Goal: Task Accomplishment & Management: Use online tool/utility

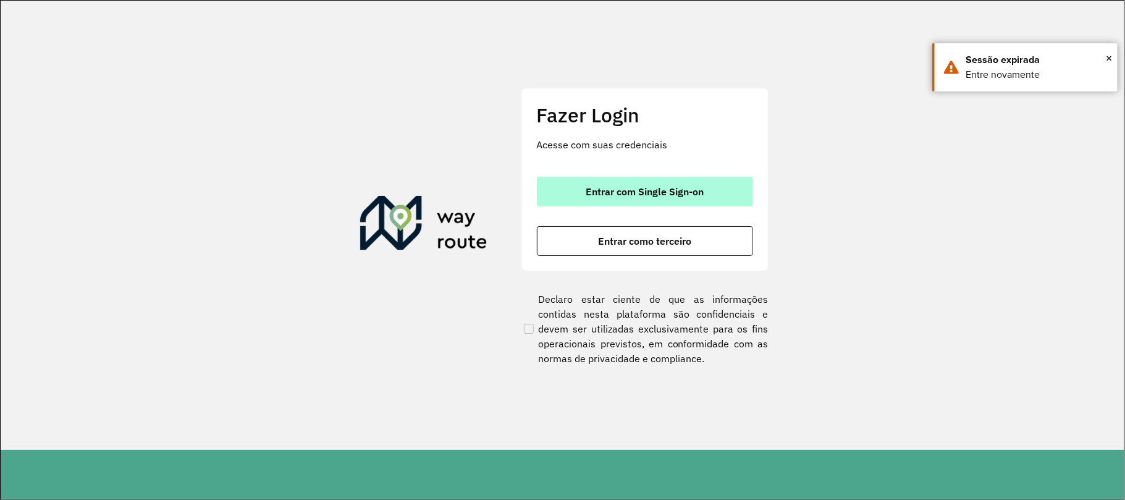
click at [681, 200] on button "Entrar com Single Sign-on" at bounding box center [645, 192] width 216 height 30
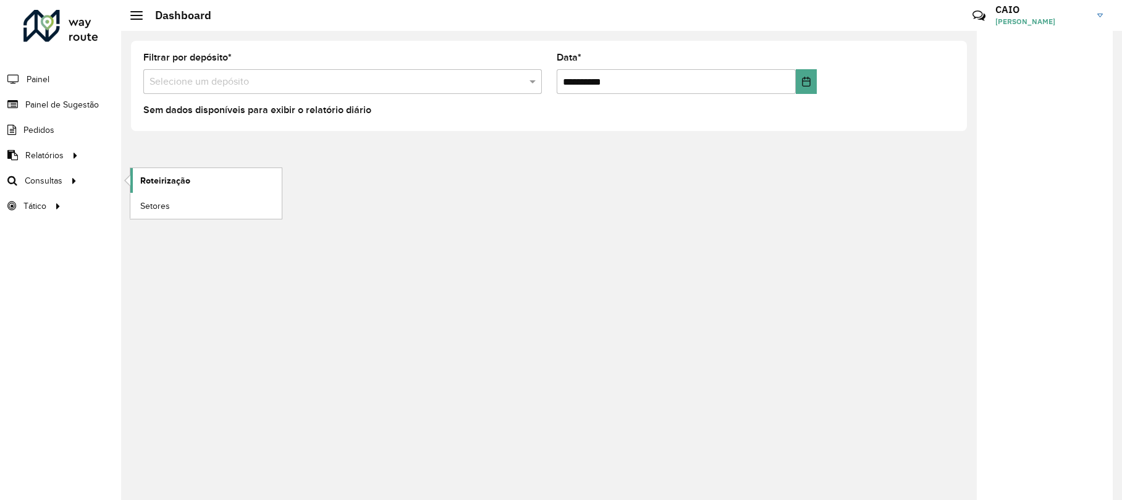
click at [139, 179] on link "Roteirização" at bounding box center [205, 180] width 151 height 25
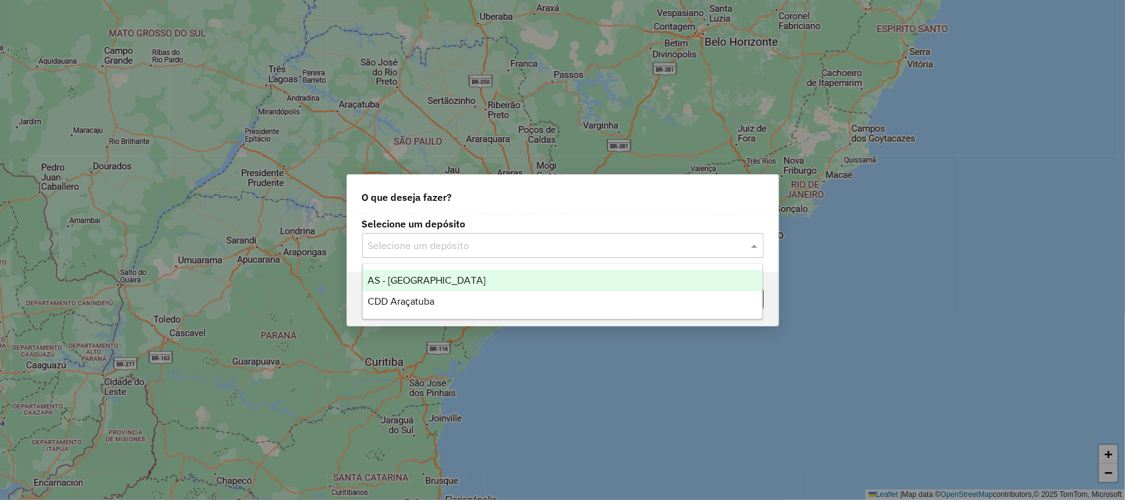
click at [600, 248] on input "text" at bounding box center [550, 245] width 364 height 15
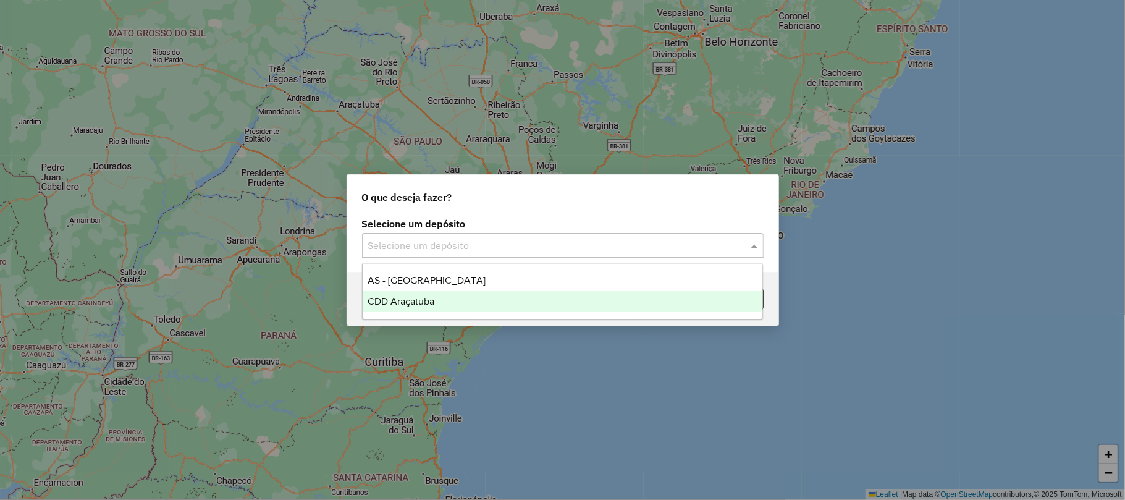
drag, startPoint x: 445, startPoint y: 296, endPoint x: 468, endPoint y: 298, distance: 22.9
click at [446, 297] on div "CDD Araçatuba" at bounding box center [563, 301] width 400 height 21
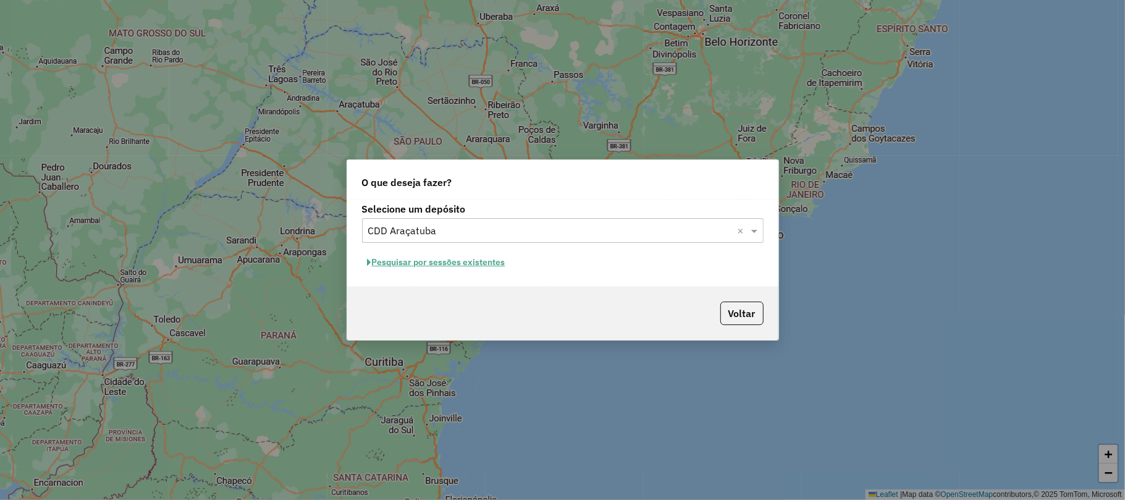
click at [461, 258] on button "Pesquisar por sessões existentes" at bounding box center [436, 262] width 149 height 19
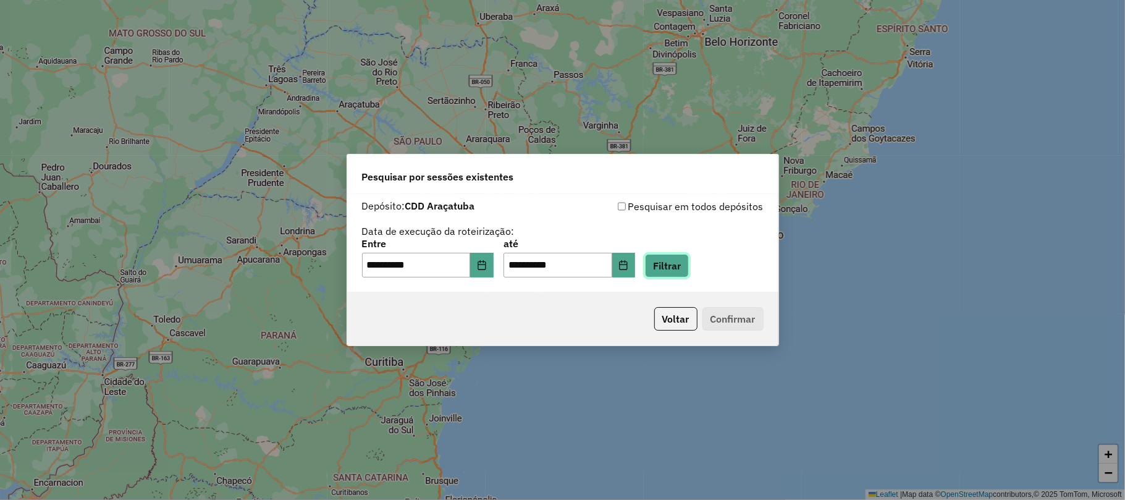
click at [681, 270] on button "Filtrar" at bounding box center [667, 265] width 44 height 23
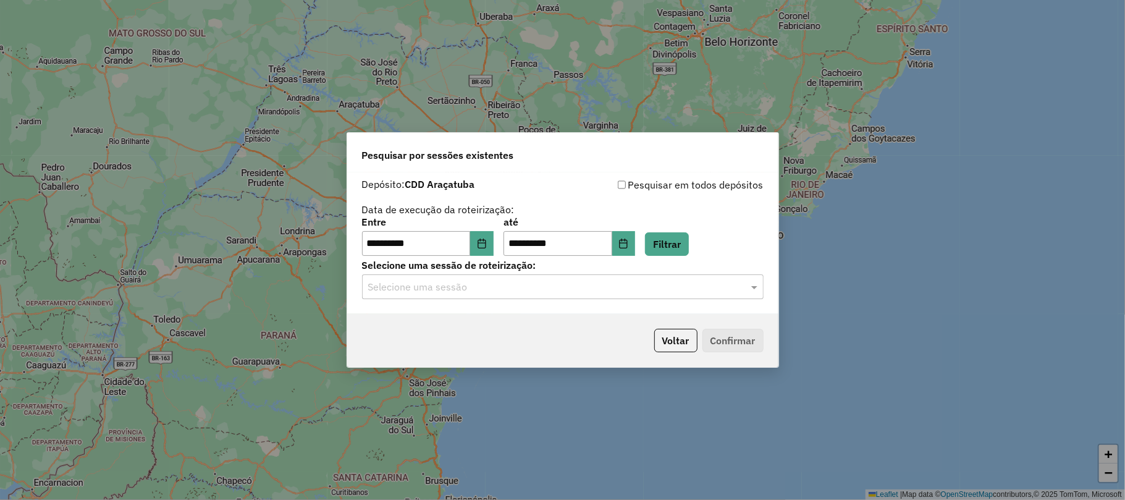
click at [504, 299] on div "Selecione uma sessão" at bounding box center [562, 286] width 401 height 25
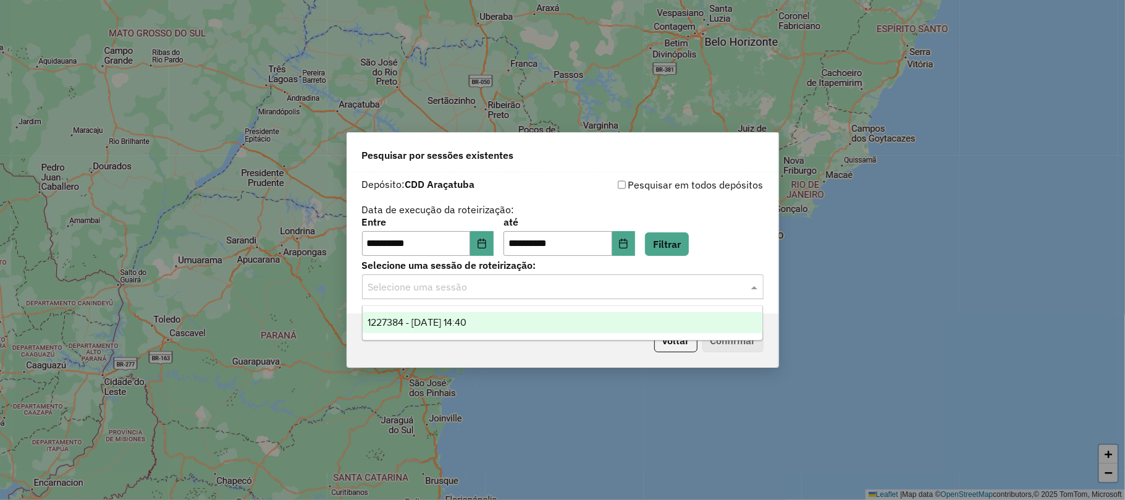
click at [458, 317] on span "1227384 - [DATE] 14:40" at bounding box center [416, 322] width 99 height 10
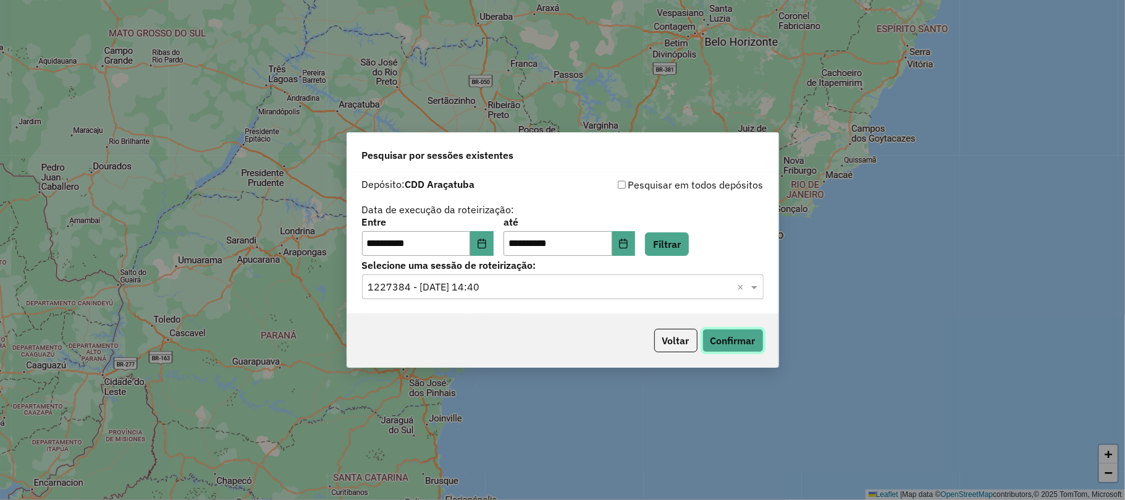
click at [728, 340] on button "Confirmar" at bounding box center [732, 340] width 61 height 23
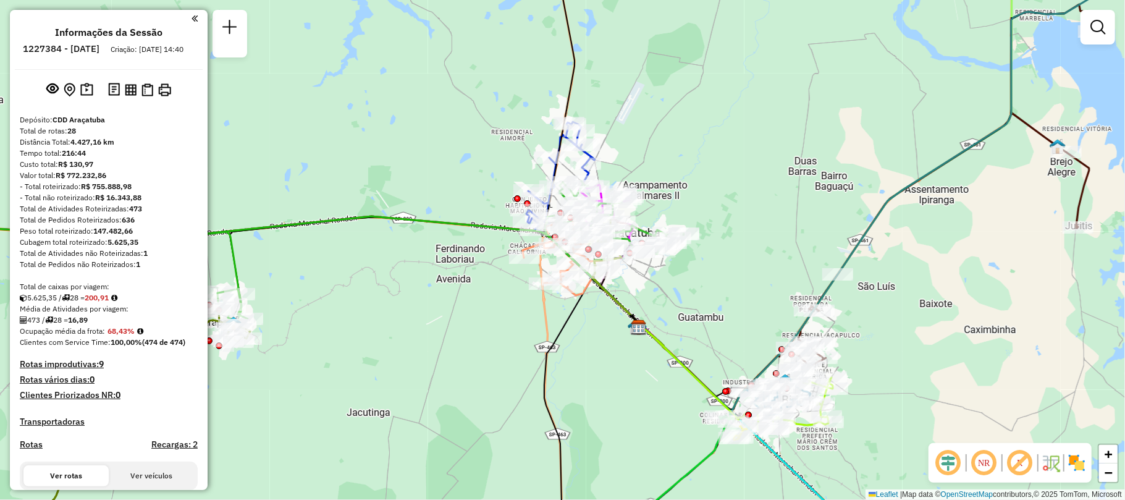
drag, startPoint x: 683, startPoint y: 303, endPoint x: 394, endPoint y: 90, distance: 358.7
click at [394, 90] on div "Janela de atendimento Grade de atendimento Capacidade Transportadoras Veículos …" at bounding box center [562, 250] width 1125 height 500
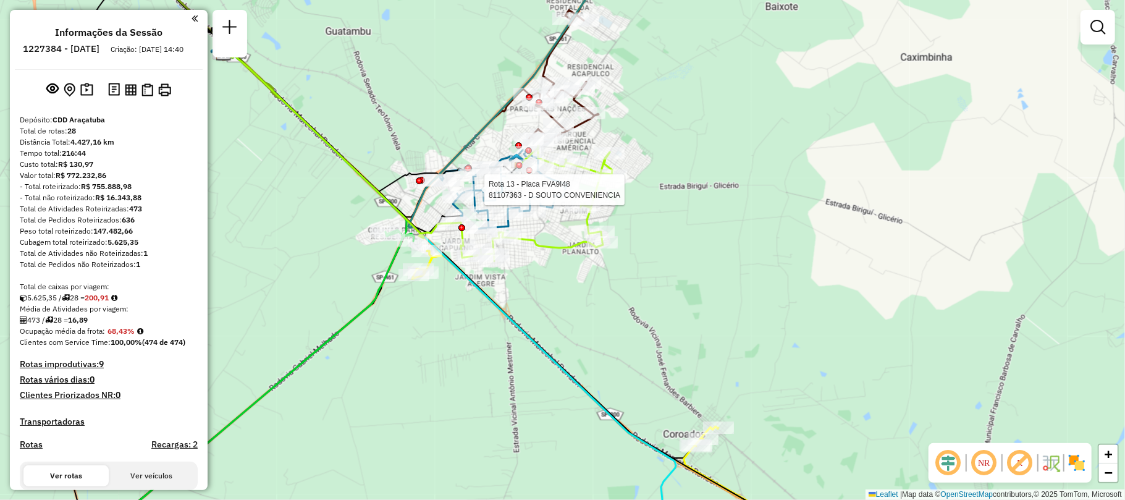
select select "**********"
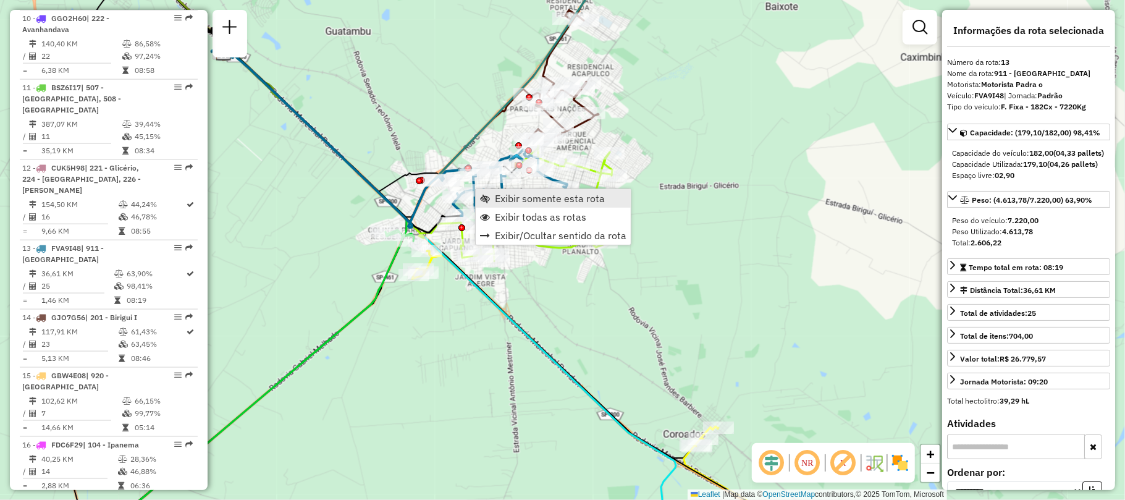
scroll to position [1323, 0]
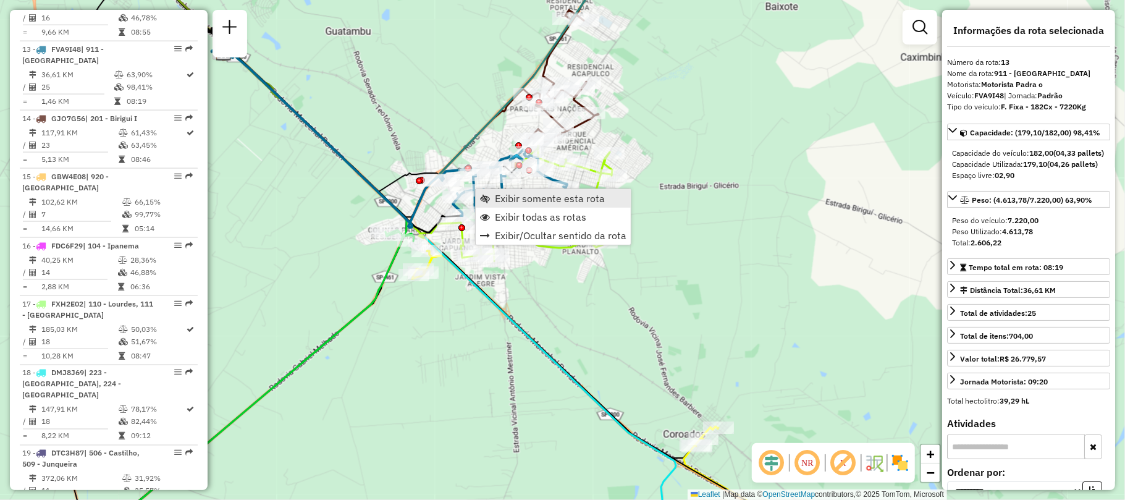
click at [522, 203] on span "Exibir somente esta rota" at bounding box center [550, 198] width 110 height 10
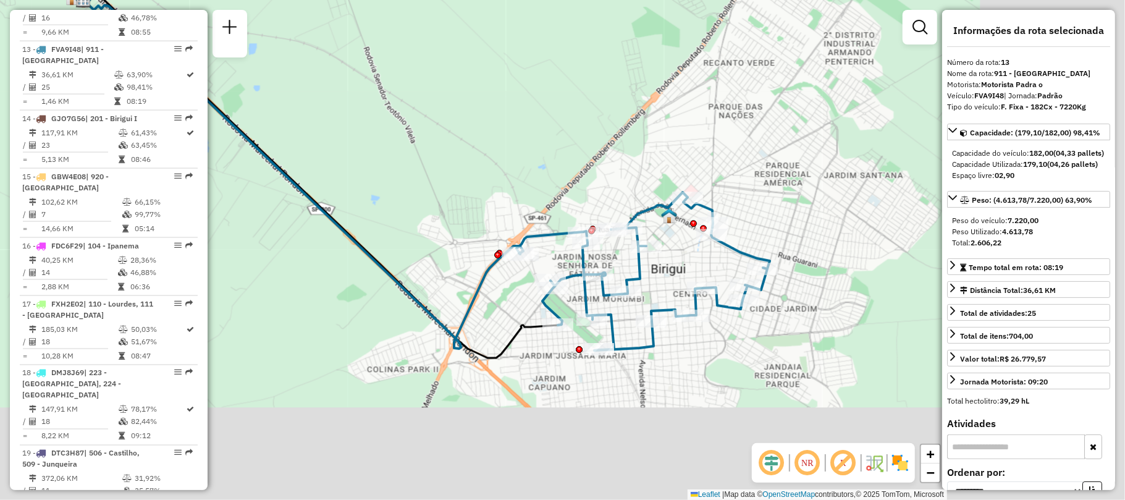
drag, startPoint x: 641, startPoint y: 273, endPoint x: 489, endPoint y: 172, distance: 182.6
click at [488, 172] on div "Janela de atendimento Grade de atendimento Capacidade Transportadoras Veículos …" at bounding box center [562, 250] width 1125 height 500
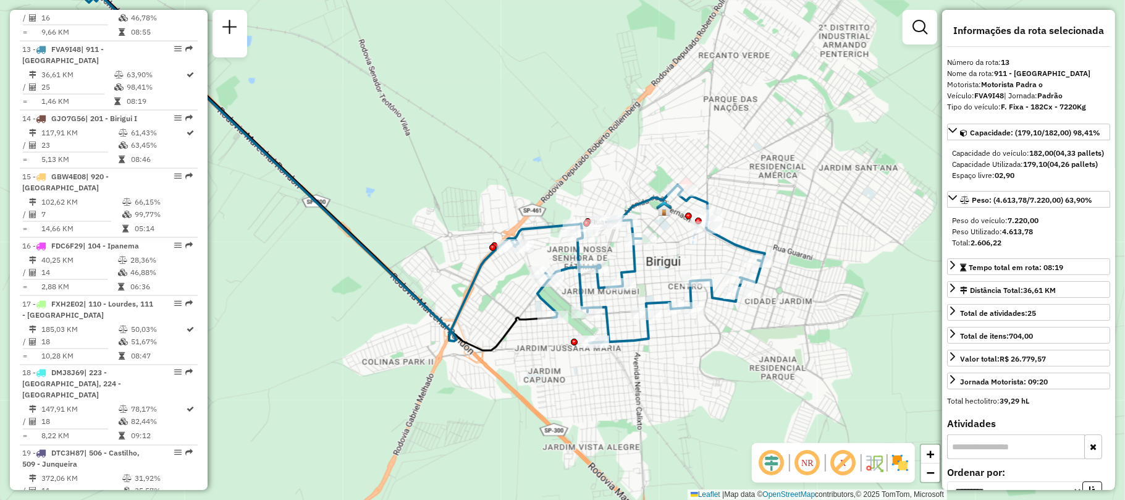
click at [902, 463] on img at bounding box center [900, 463] width 20 height 20
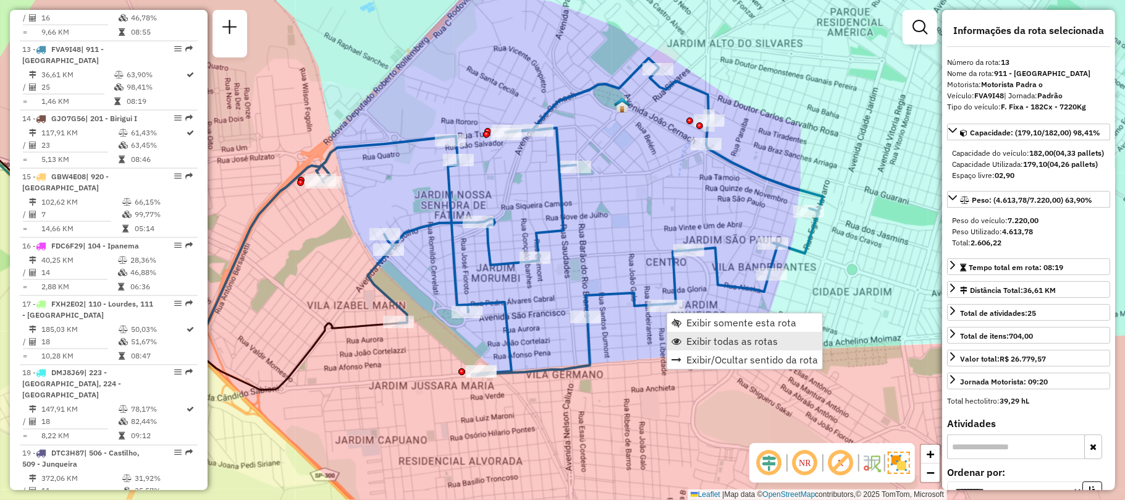
click at [702, 337] on span "Exibir todas as rotas" at bounding box center [731, 341] width 91 height 10
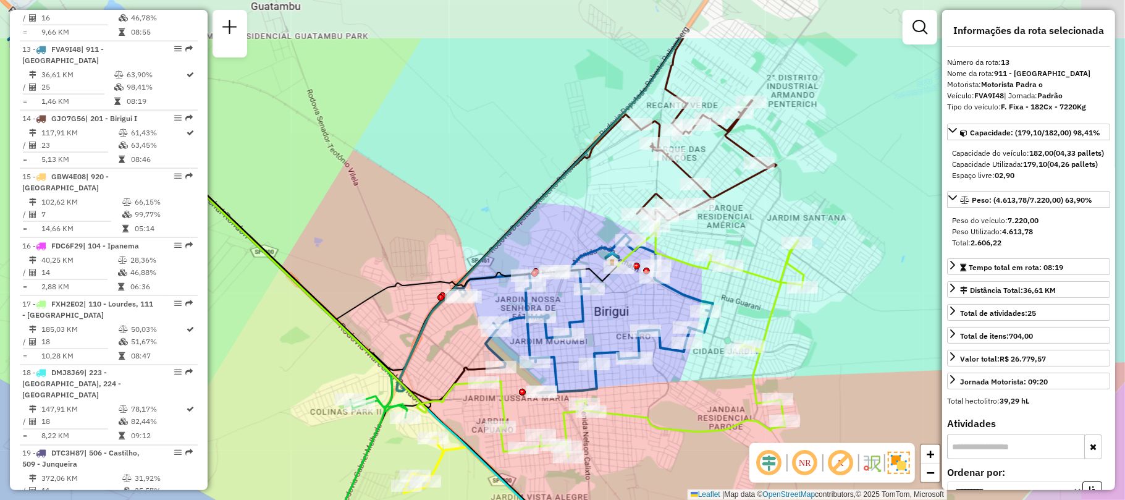
drag, startPoint x: 752, startPoint y: 164, endPoint x: 671, endPoint y: 262, distance: 127.7
click at [672, 262] on div "Janela de atendimento Grade de atendimento Capacidade Transportadoras Veículos …" at bounding box center [562, 250] width 1125 height 500
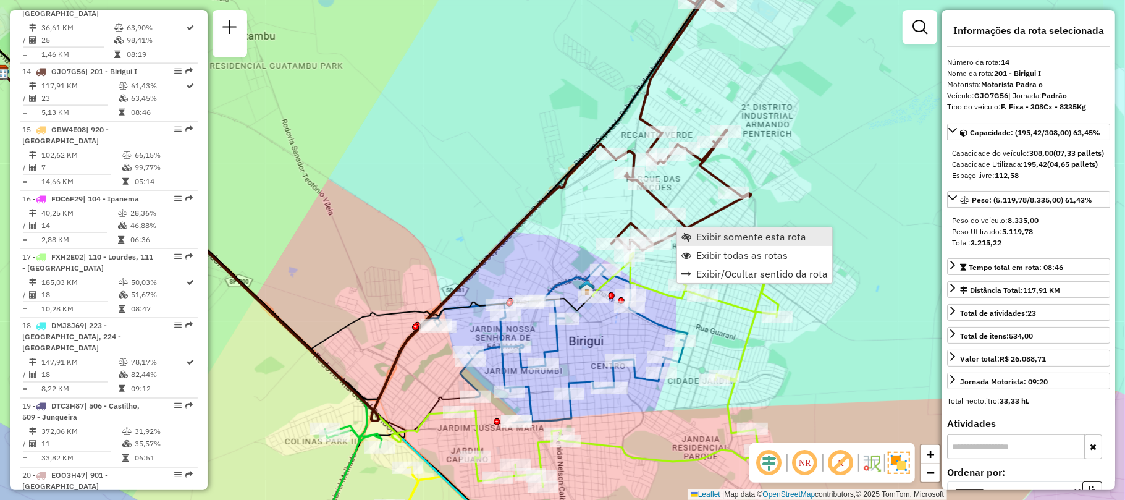
scroll to position [1392, 0]
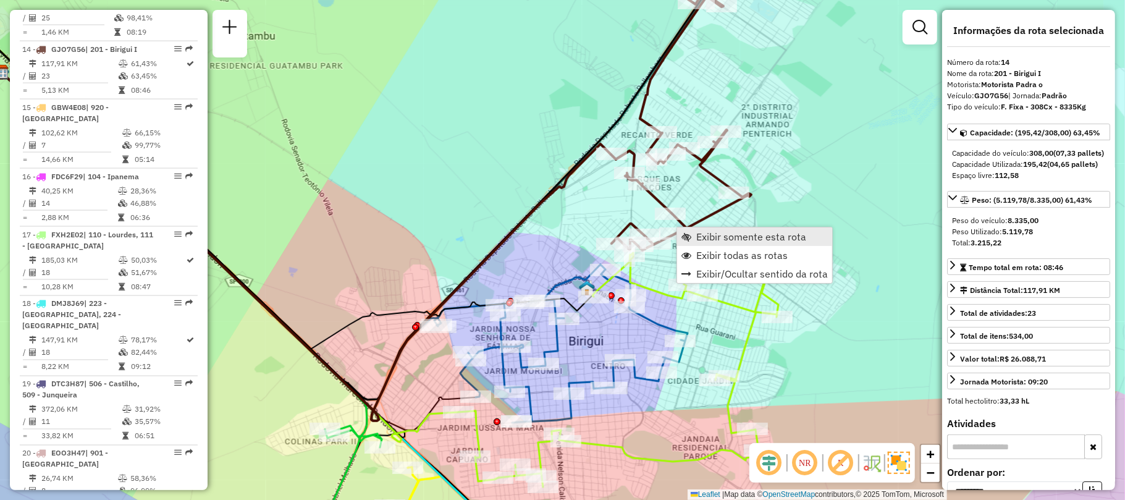
click at [696, 236] on span "Exibir somente esta rota" at bounding box center [751, 237] width 110 height 10
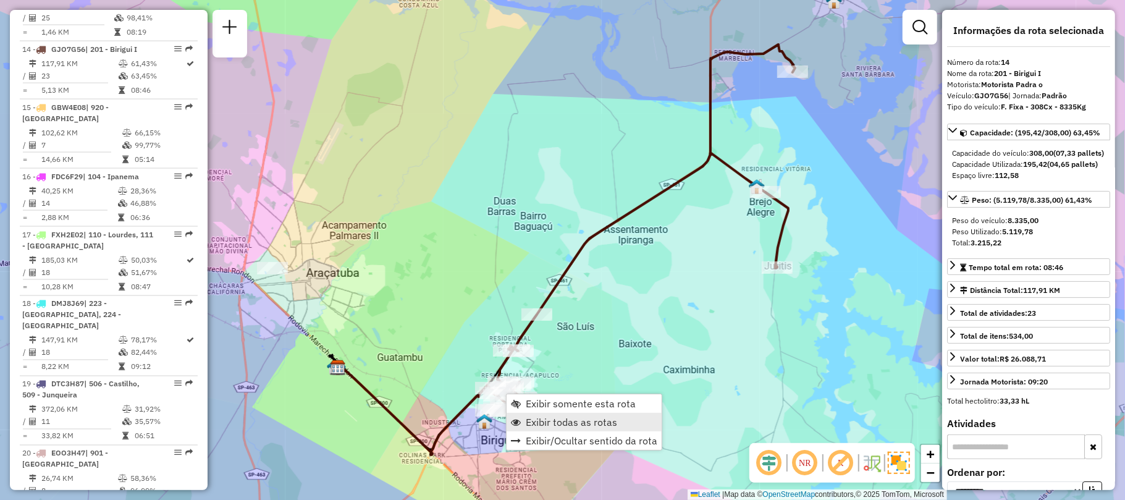
click at [529, 420] on span "Exibir todas as rotas" at bounding box center [571, 422] width 91 height 10
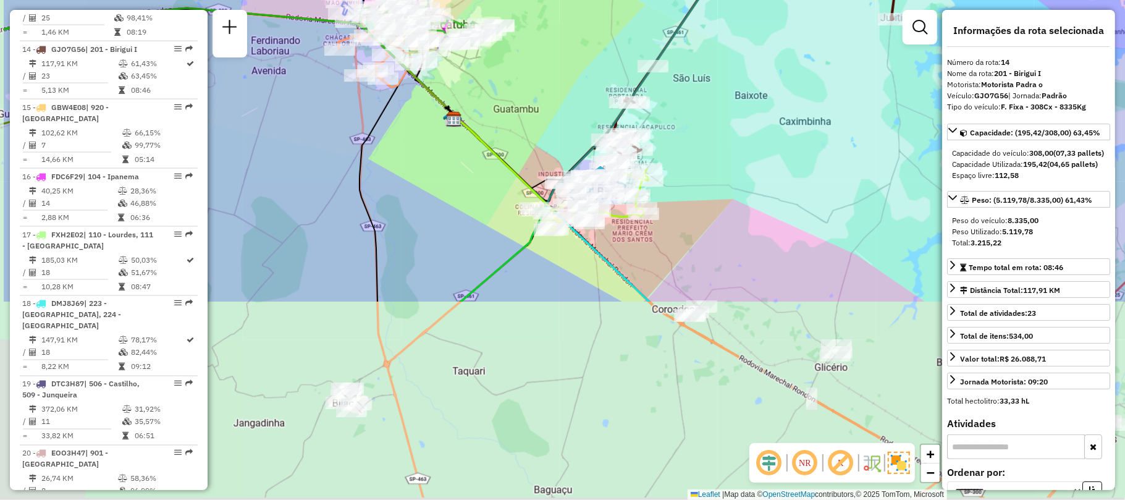
drag, startPoint x: 376, startPoint y: 467, endPoint x: 498, endPoint y: 220, distance: 275.1
click at [498, 220] on div "Janela de atendimento Grade de atendimento Capacidade Transportadoras Veículos …" at bounding box center [562, 250] width 1125 height 500
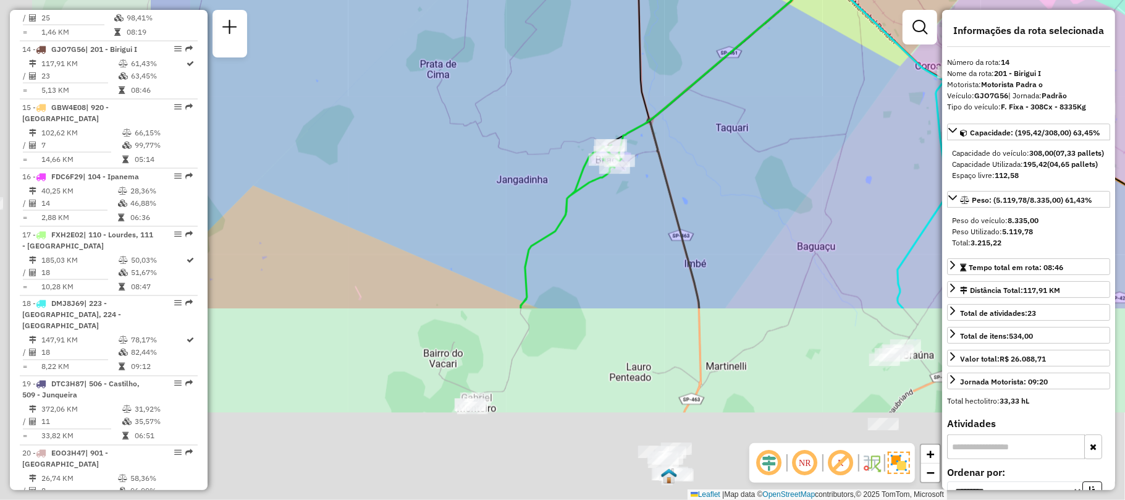
drag, startPoint x: 487, startPoint y: 346, endPoint x: 750, endPoint y: 105, distance: 357.1
click at [750, 105] on div "Janela de atendimento Grade de atendimento Capacidade Transportadoras Veículos …" at bounding box center [562, 250] width 1125 height 500
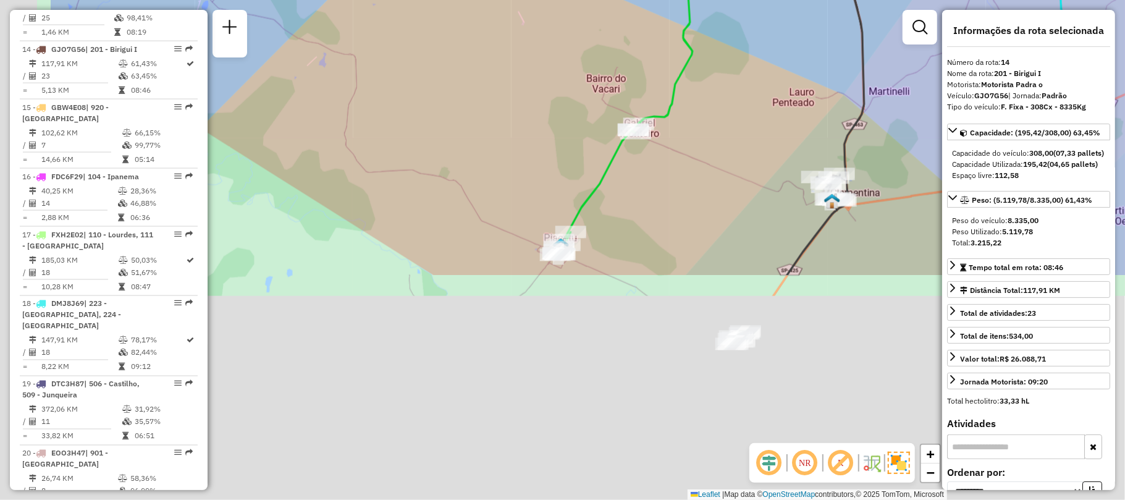
drag, startPoint x: 529, startPoint y: 433, endPoint x: 727, endPoint y: 122, distance: 368.5
click at [727, 122] on div "Janela de atendimento Grade de atendimento Capacidade Transportadoras Veículos …" at bounding box center [562, 250] width 1125 height 500
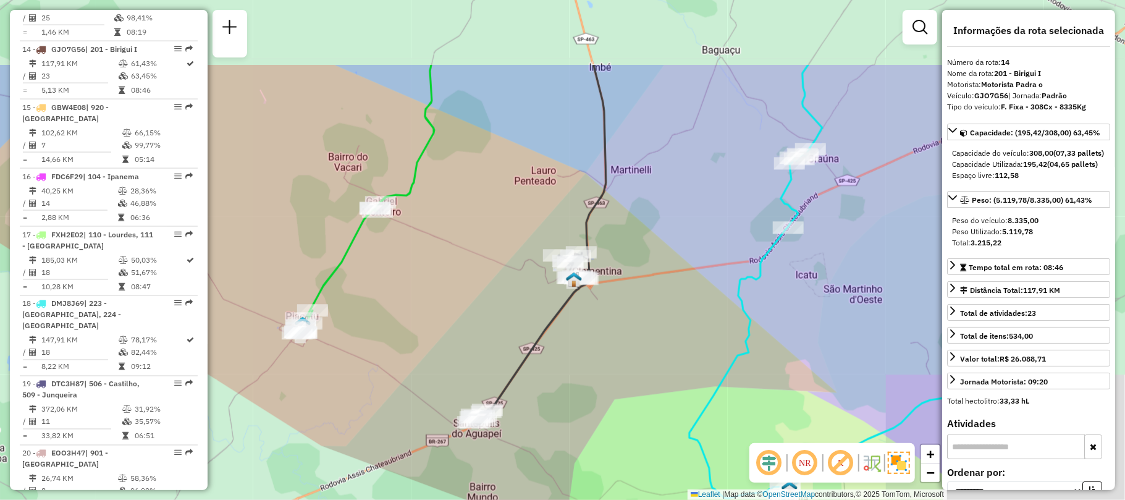
drag, startPoint x: 656, startPoint y: 221, endPoint x: 208, endPoint y: 358, distance: 468.9
click at [208, 358] on div "Janela de atendimento Grade de atendimento Capacidade Transportadoras Veículos …" at bounding box center [562, 250] width 1125 height 500
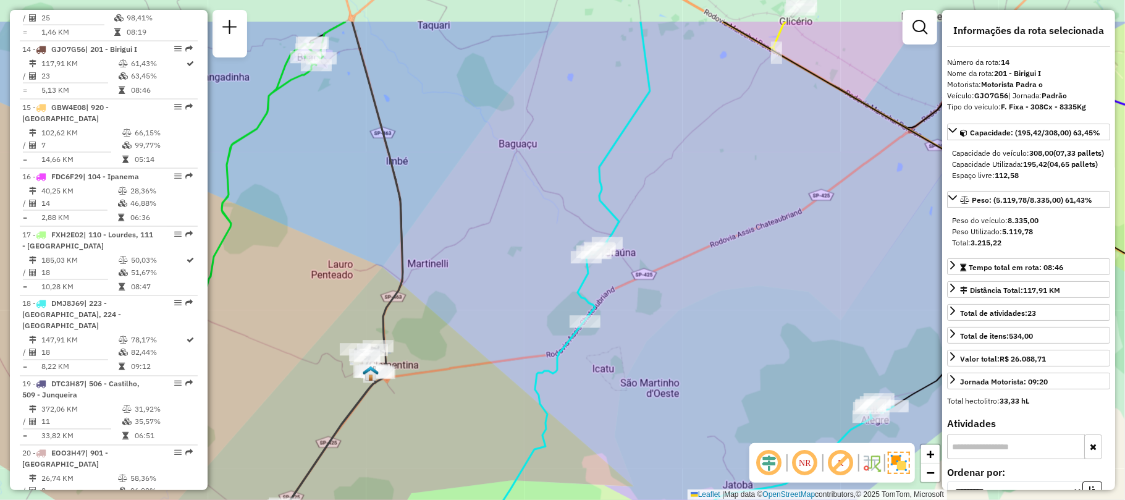
drag, startPoint x: 505, startPoint y: 237, endPoint x: 418, endPoint y: 130, distance: 138.7
click at [420, 175] on div "Janela de atendimento Grade de atendimento Capacidade Transportadoras Veículos …" at bounding box center [562, 250] width 1125 height 500
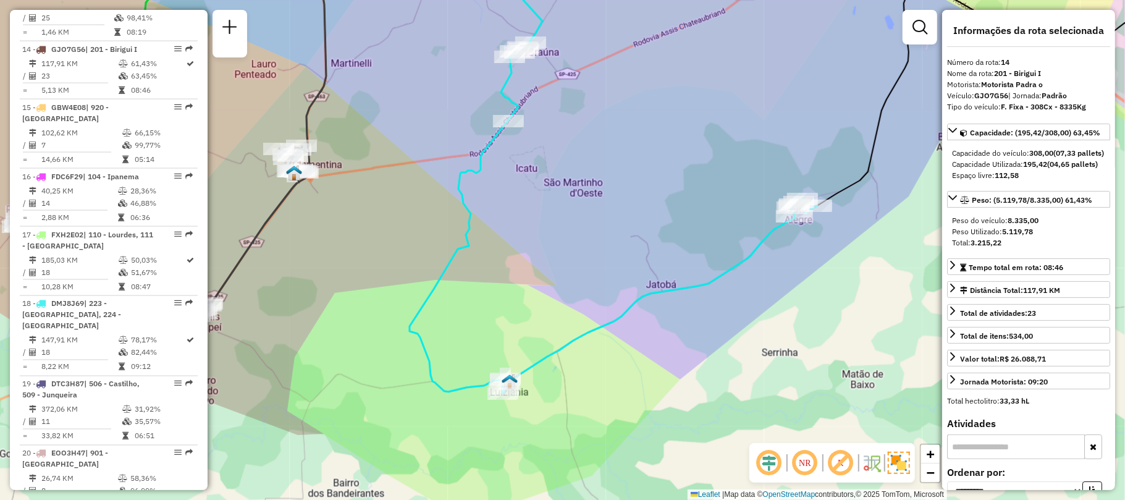
drag, startPoint x: 581, startPoint y: 262, endPoint x: 233, endPoint y: 510, distance: 426.4
click at [233, 499] on html "Aguarde... Pop-up bloqueado! Seu navegador bloqueou automáticamente a abertura …" at bounding box center [562, 250] width 1125 height 500
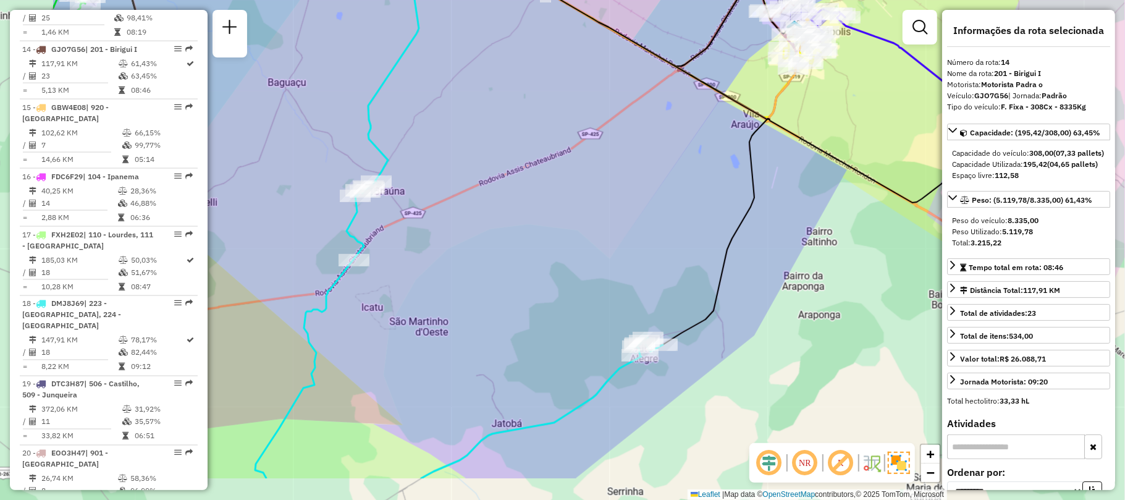
drag, startPoint x: 358, startPoint y: 376, endPoint x: 524, endPoint y: 304, distance: 180.4
click at [524, 304] on div "Janela de atendimento Grade de atendimento Capacidade Transportadoras Veículos …" at bounding box center [562, 250] width 1125 height 500
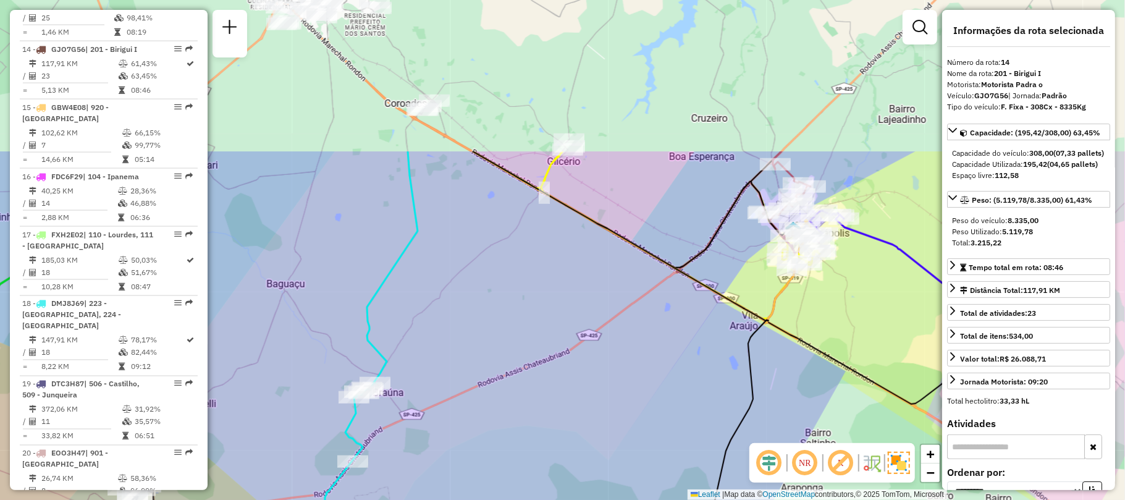
drag, startPoint x: 404, startPoint y: 163, endPoint x: 403, endPoint y: 364, distance: 201.3
click at [403, 364] on div "Janela de atendimento Grade de atendimento Capacidade Transportadoras Veículos …" at bounding box center [562, 250] width 1125 height 500
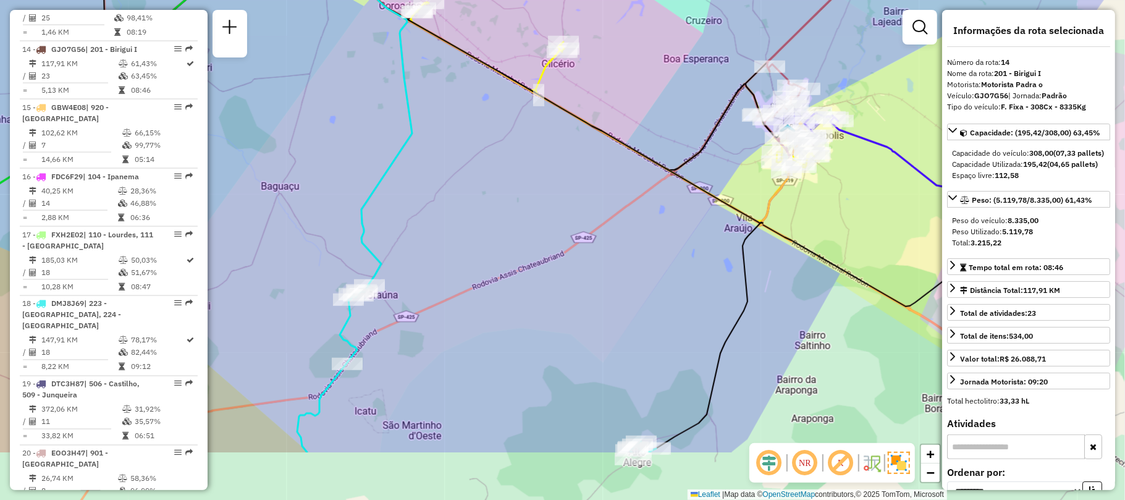
drag, startPoint x: 495, startPoint y: 356, endPoint x: 490, endPoint y: 178, distance: 177.3
click at [490, 178] on div "Janela de atendimento Grade de atendimento Capacidade Transportadoras Veículos …" at bounding box center [562, 250] width 1125 height 500
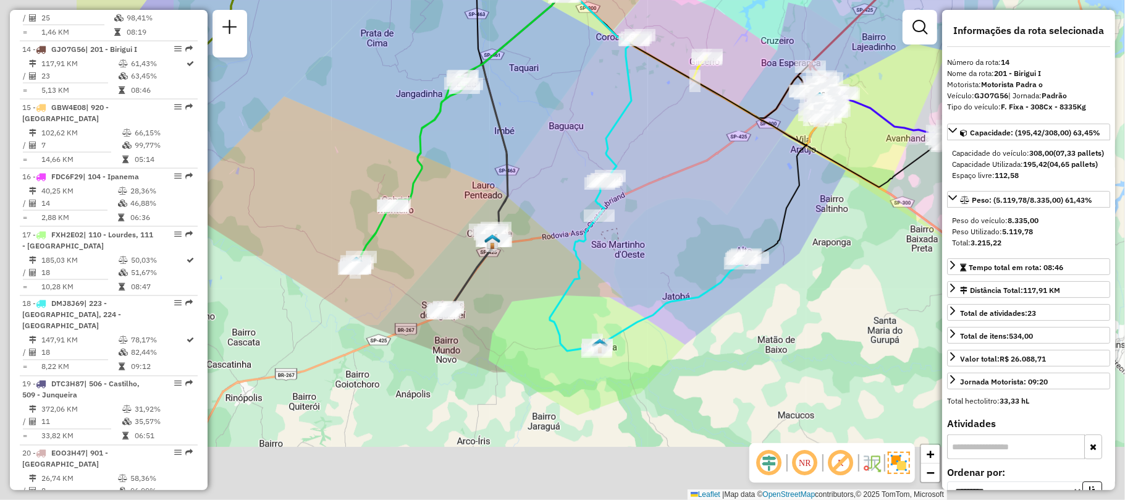
drag, startPoint x: 424, startPoint y: 343, endPoint x: 615, endPoint y: 270, distance: 205.1
click at [615, 270] on div "Janela de atendimento Grade de atendimento Capacidade Transportadoras Veículos …" at bounding box center [562, 250] width 1125 height 500
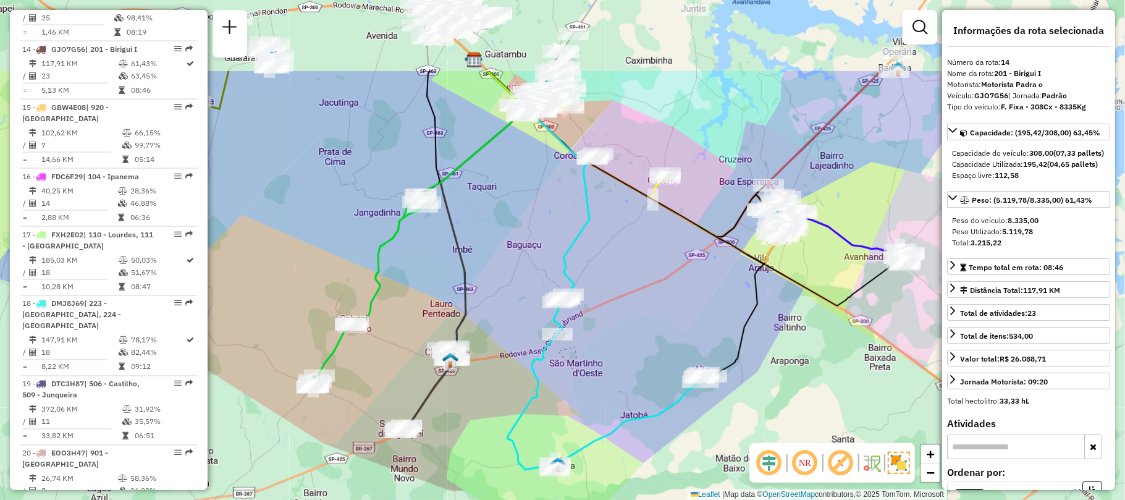
drag, startPoint x: 571, startPoint y: 191, endPoint x: 450, endPoint y: 485, distance: 318.2
click at [527, 315] on div "Janela de atendimento Grade de atendimento Capacidade Transportadoras Veículos …" at bounding box center [562, 250] width 1125 height 500
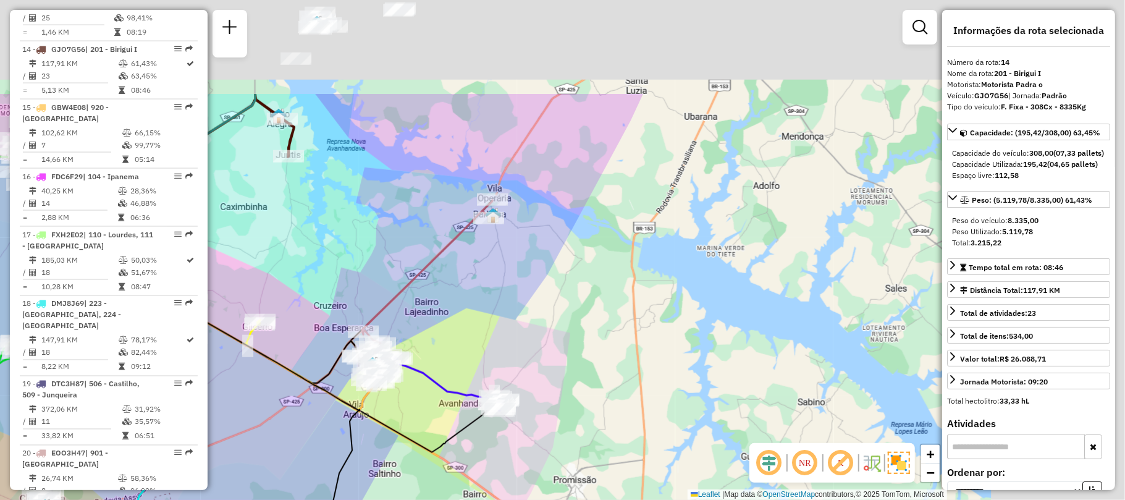
drag, startPoint x: 798, startPoint y: 109, endPoint x: 346, endPoint y: 275, distance: 481.7
click at [346, 274] on div "Janela de atendimento Grade de atendimento Capacidade Transportadoras Veículos …" at bounding box center [562, 250] width 1125 height 500
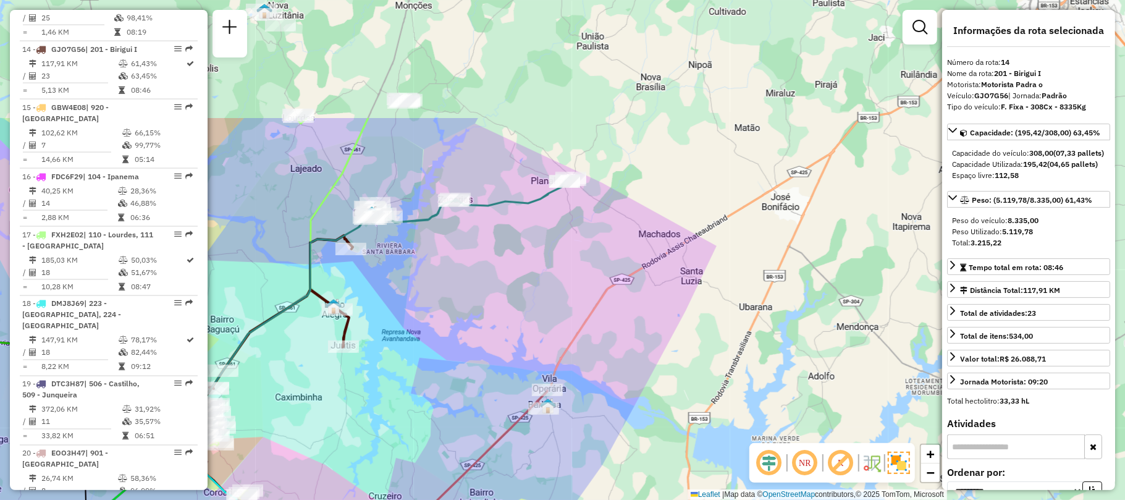
drag, startPoint x: 332, startPoint y: 243, endPoint x: 435, endPoint y: 411, distance: 196.8
click at [435, 411] on div "Janela de atendimento Grade de atendimento Capacidade Transportadoras Veículos …" at bounding box center [562, 250] width 1125 height 500
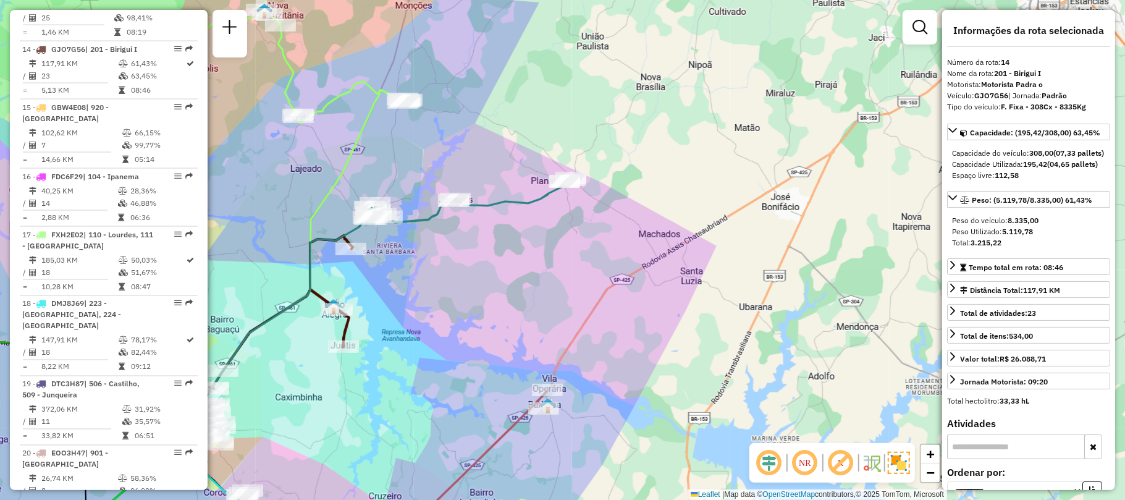
click at [0, 294] on div "Janela de atendimento Grade de atendimento Capacidade Transportadoras Veículos …" at bounding box center [562, 250] width 1125 height 500
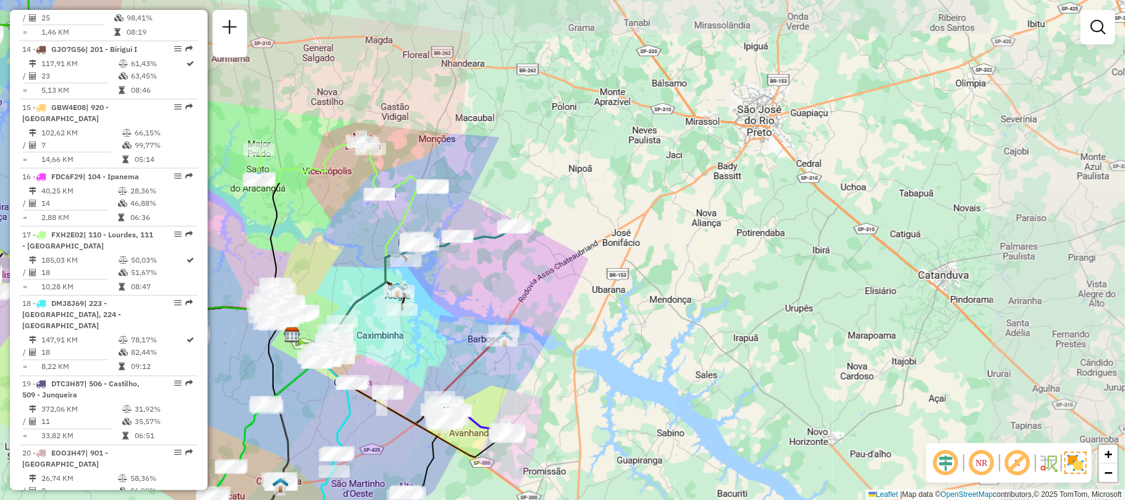
drag, startPoint x: 455, startPoint y: 324, endPoint x: 508, endPoint y: 214, distance: 122.1
click at [508, 214] on div "Janela de atendimento Grade de atendimento Capacidade Transportadoras Veículos …" at bounding box center [562, 250] width 1125 height 500
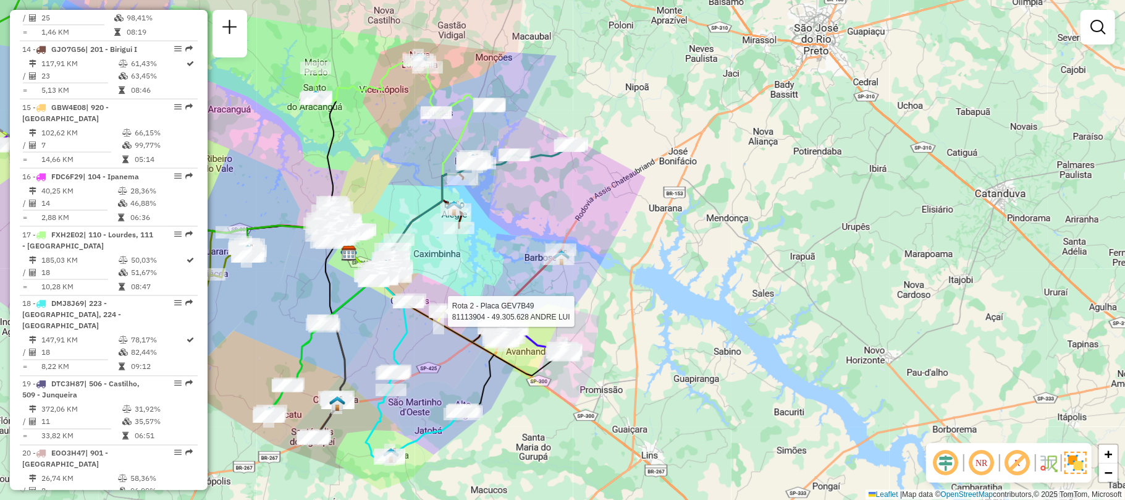
select select "**********"
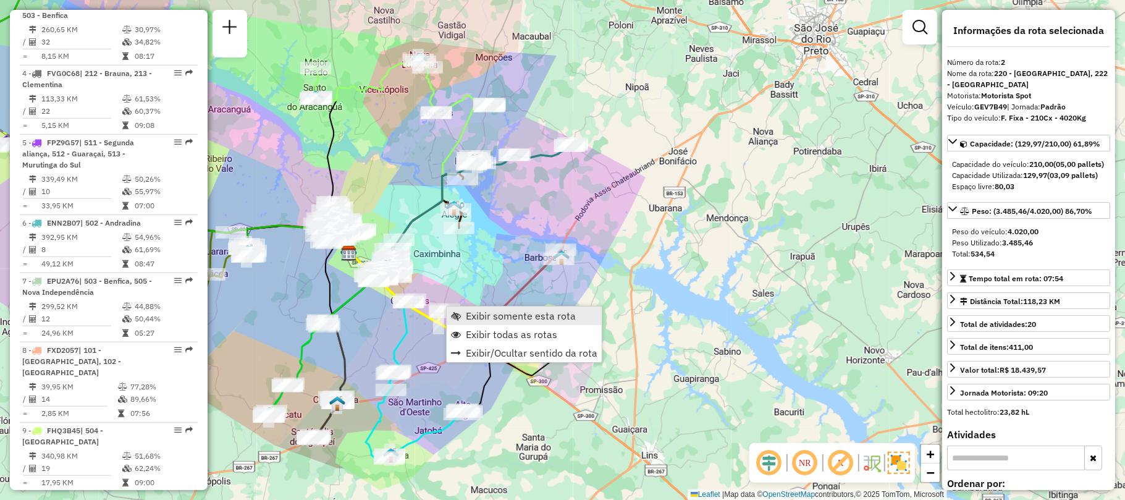
scroll to position [560, 0]
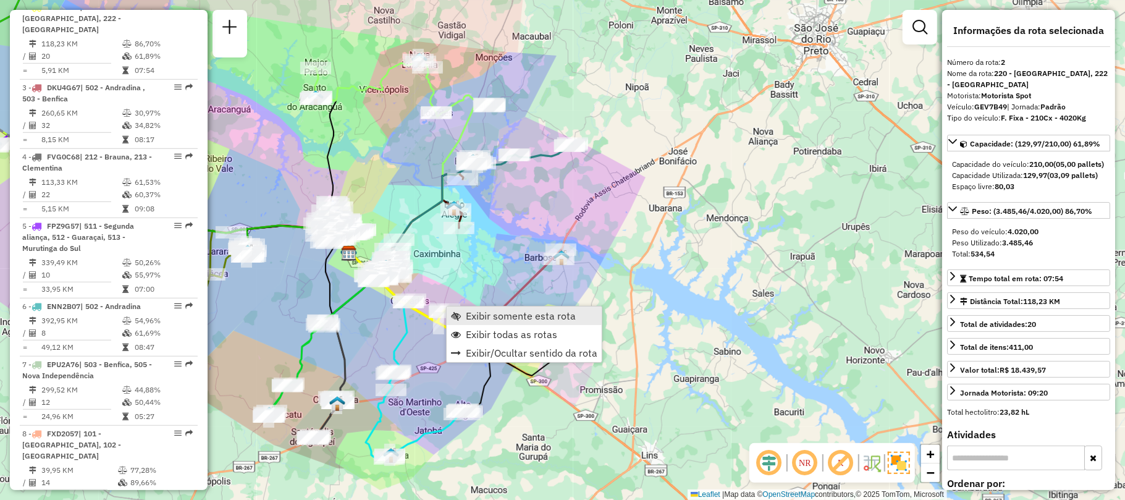
click at [476, 319] on span "Exibir somente esta rota" at bounding box center [521, 316] width 110 height 10
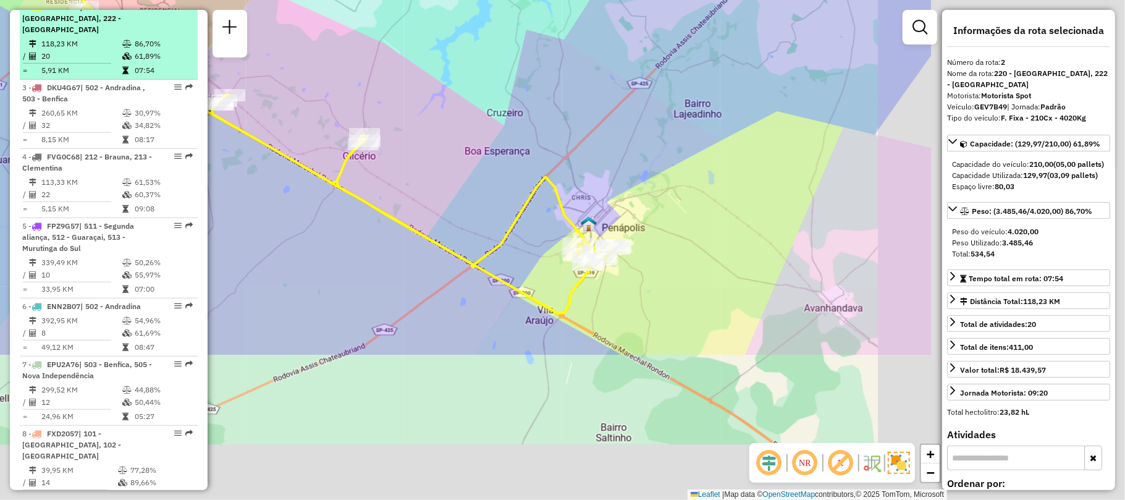
drag, startPoint x: 493, startPoint y: 224, endPoint x: 186, endPoint y: 27, distance: 364.4
click at [186, 27] on hb-router-mapa "Informações da Sessão 1227384 - 11/08/2025 Criação: 09/08/2025 14:40 Depósito: …" at bounding box center [562, 250] width 1125 height 500
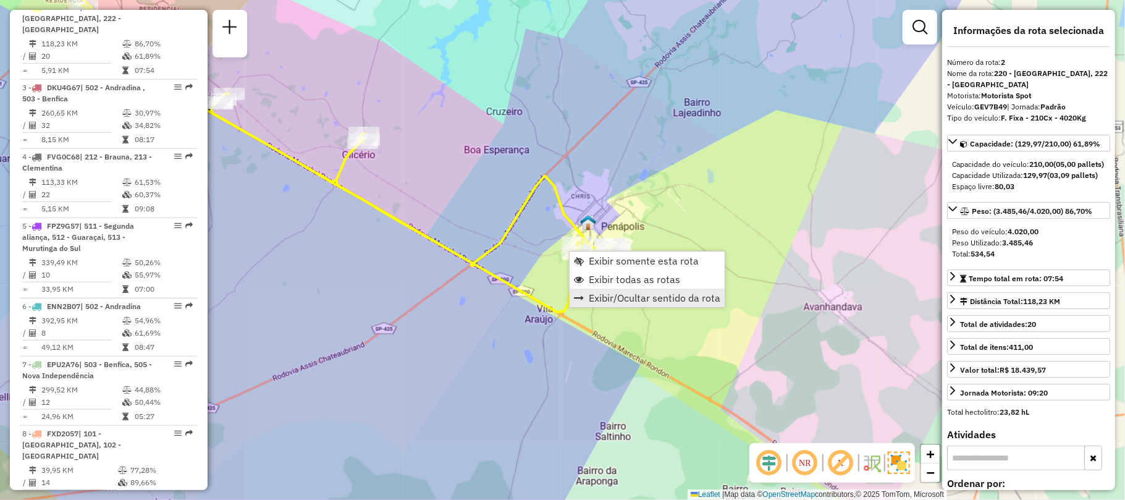
click at [672, 288] on link "Exibir/Ocultar sentido da rota" at bounding box center [646, 297] width 155 height 19
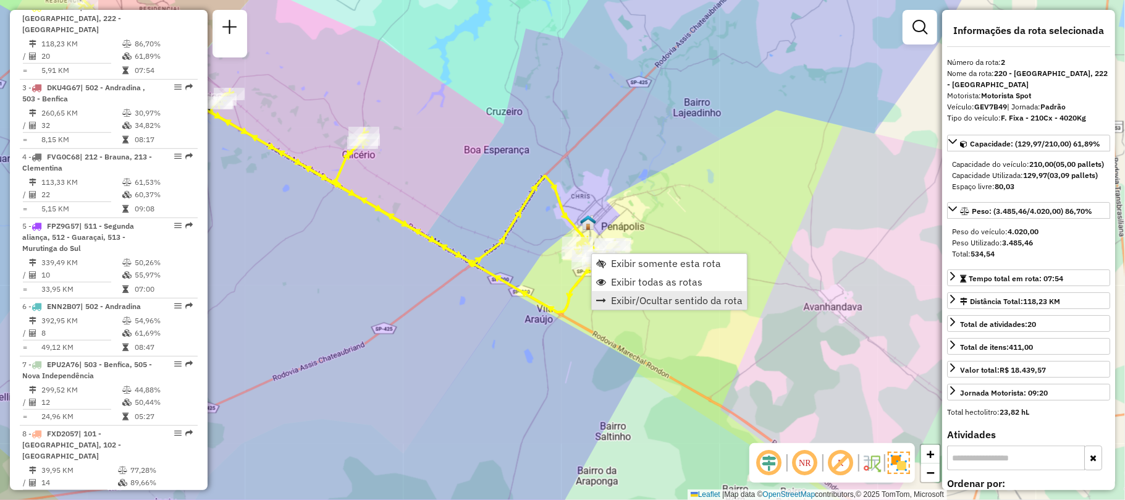
click at [623, 300] on span "Exibir/Ocultar sentido da rota" at bounding box center [677, 300] width 132 height 10
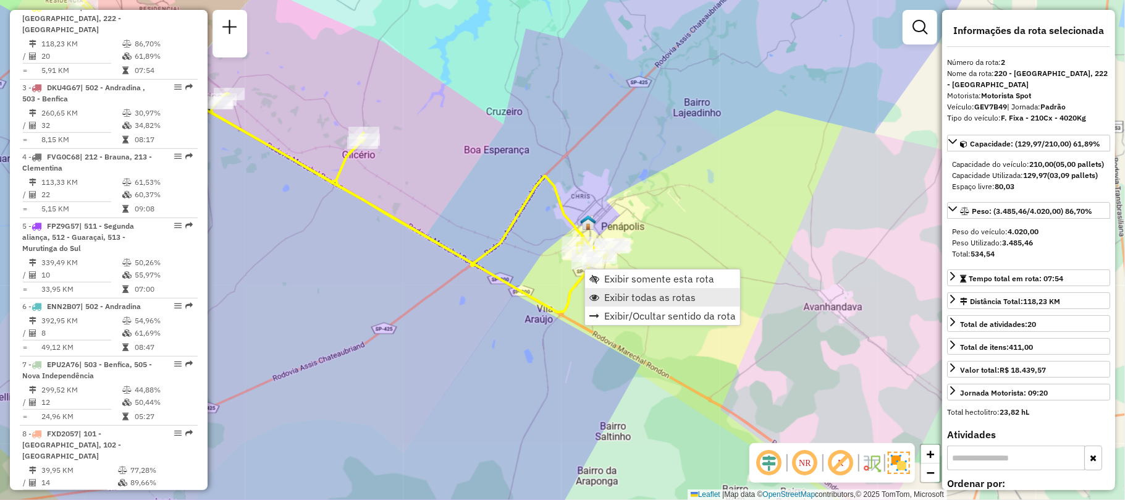
click at [623, 298] on span "Exibir todas as rotas" at bounding box center [649, 297] width 91 height 10
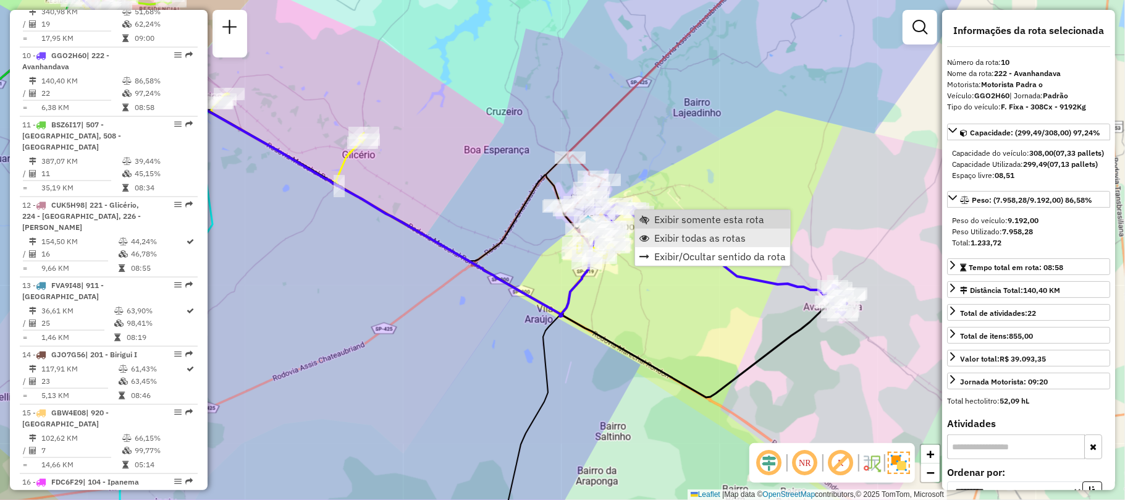
scroll to position [1115, 0]
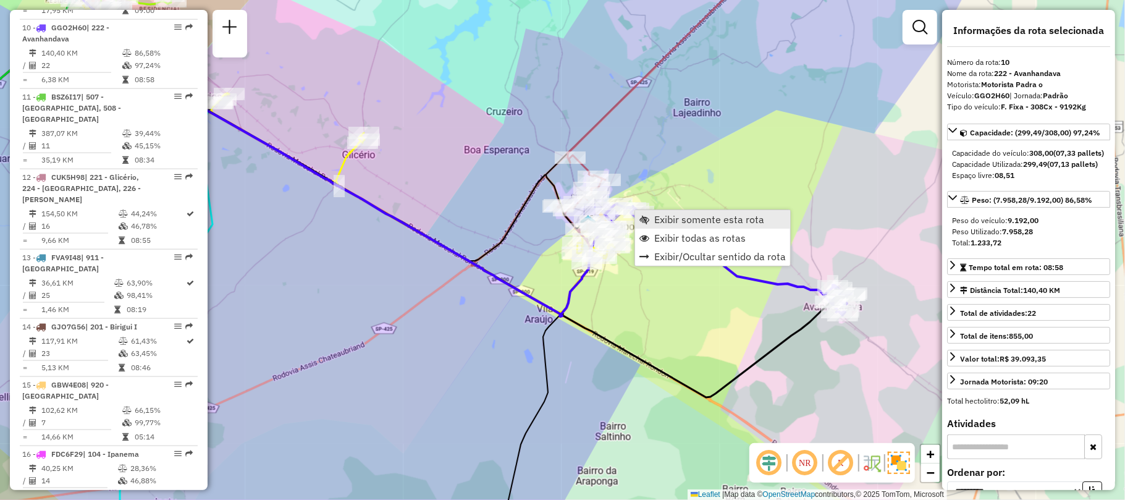
click at [679, 220] on span "Exibir somente esta rota" at bounding box center [709, 219] width 110 height 10
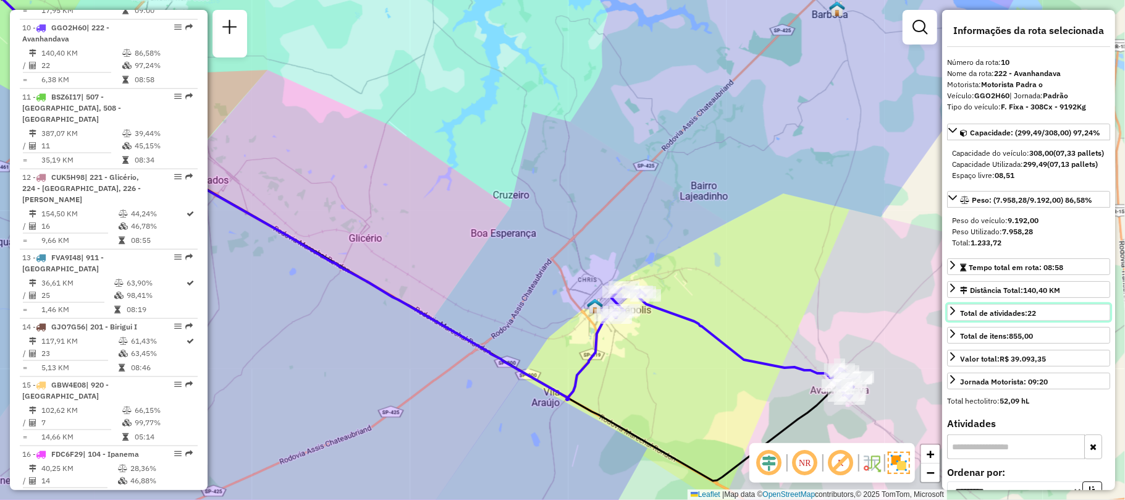
click at [952, 321] on link "Total de atividades: 22" at bounding box center [1028, 312] width 163 height 17
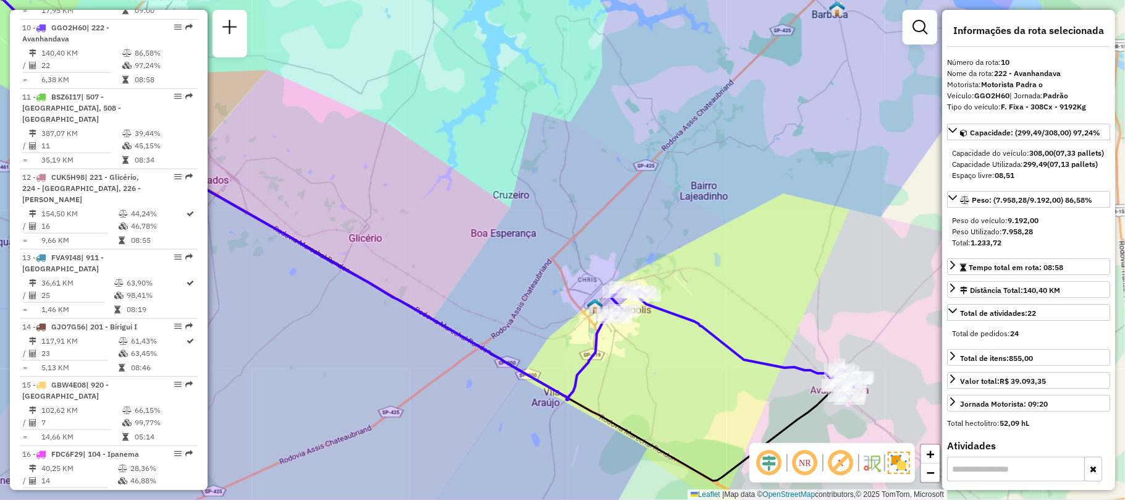
click at [944, 332] on div "**********" at bounding box center [1028, 250] width 173 height 480
click at [952, 316] on icon at bounding box center [952, 311] width 10 height 10
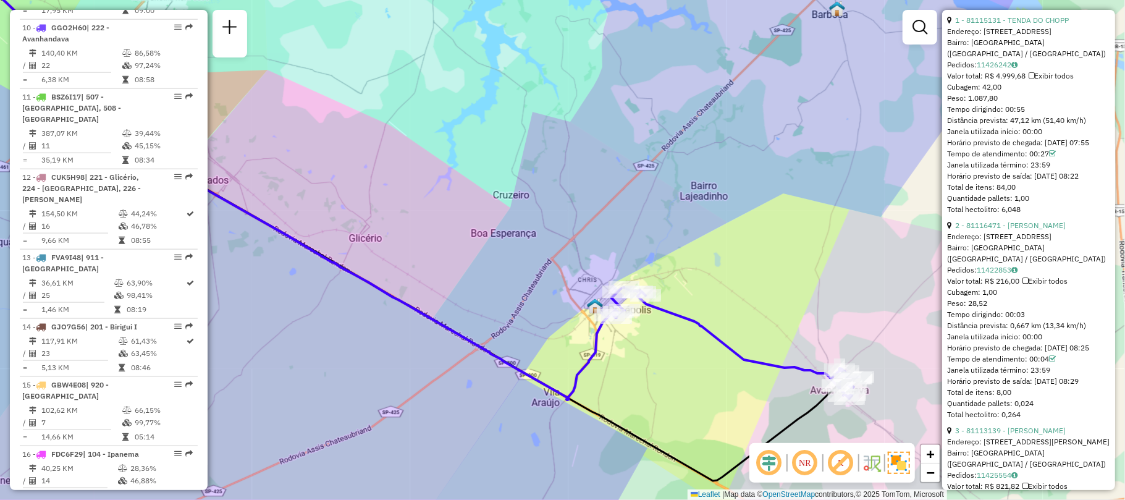
scroll to position [658, 0]
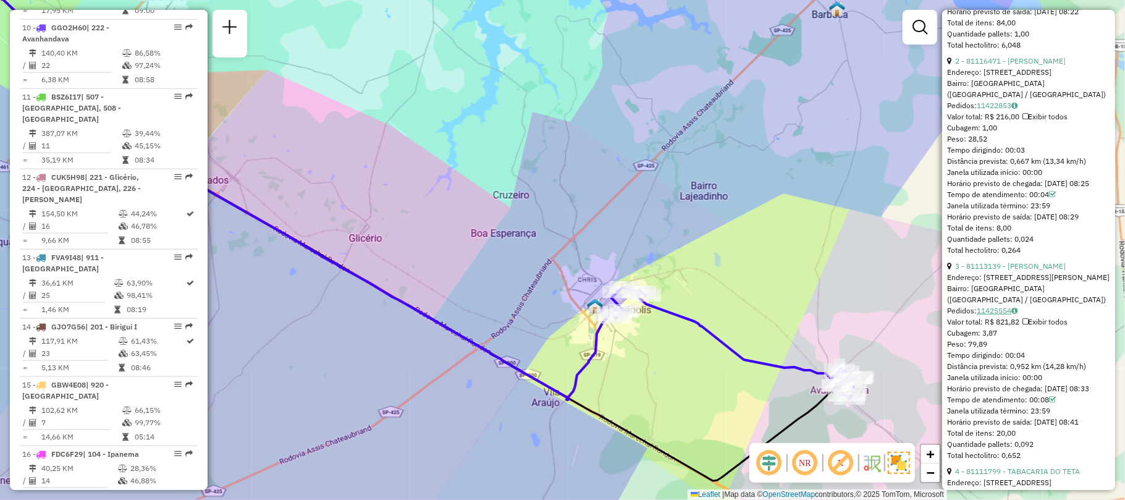
click at [1002, 315] on link "11425554" at bounding box center [996, 310] width 41 height 9
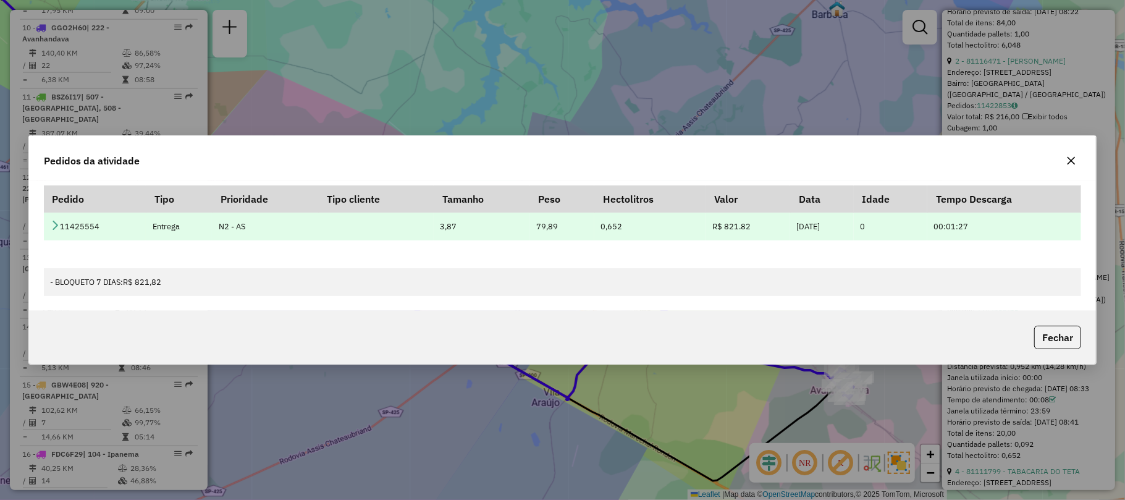
click at [55, 224] on icon at bounding box center [55, 225] width 10 height 10
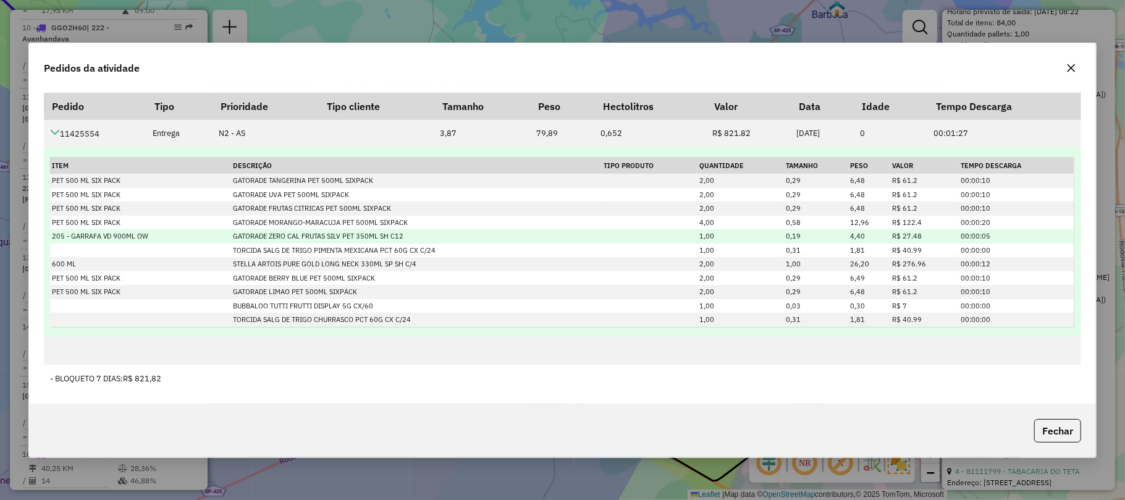
scroll to position [5, 0]
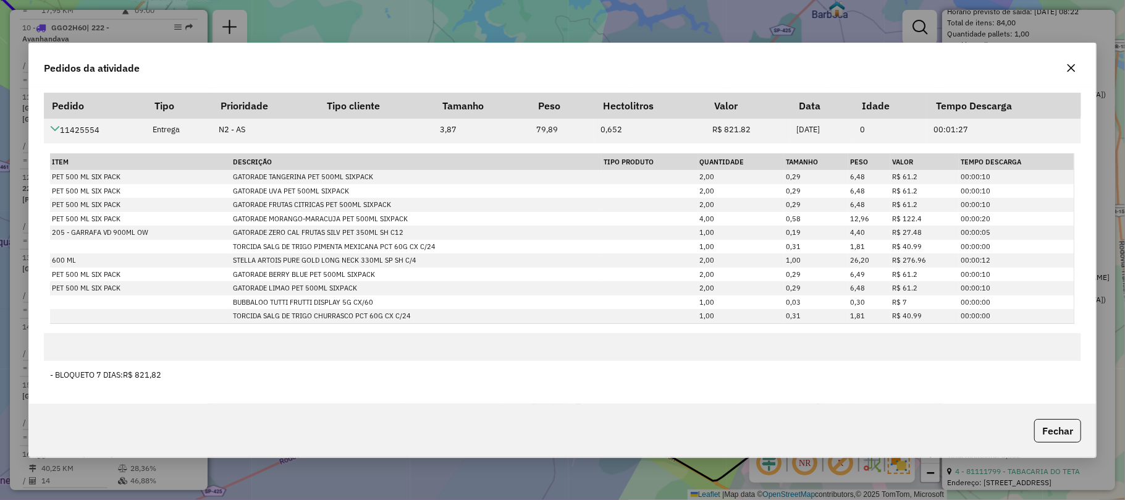
click at [1070, 60] on button "button" at bounding box center [1071, 68] width 20 height 20
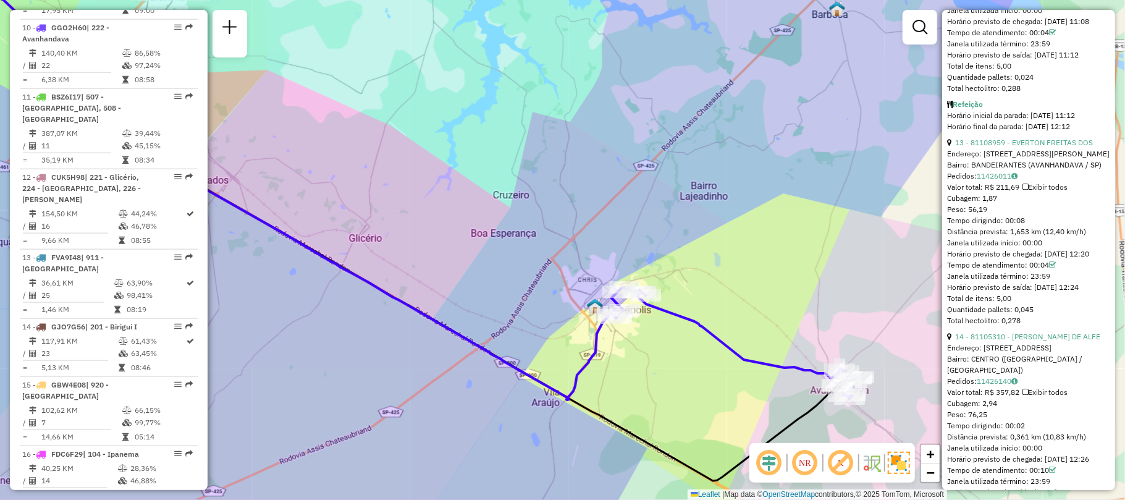
scroll to position [3047, 0]
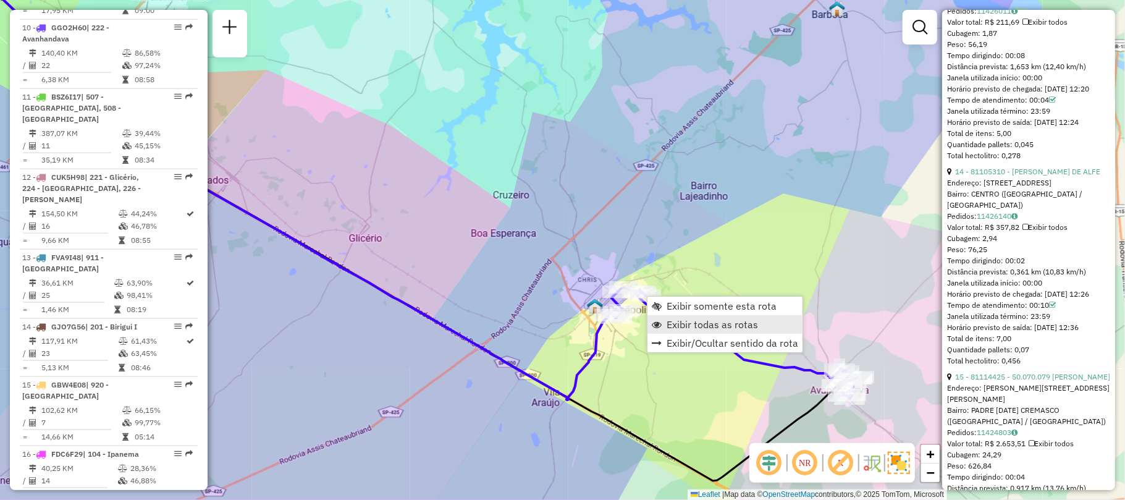
click at [734, 324] on span "Exibir todas as rotas" at bounding box center [711, 324] width 91 height 10
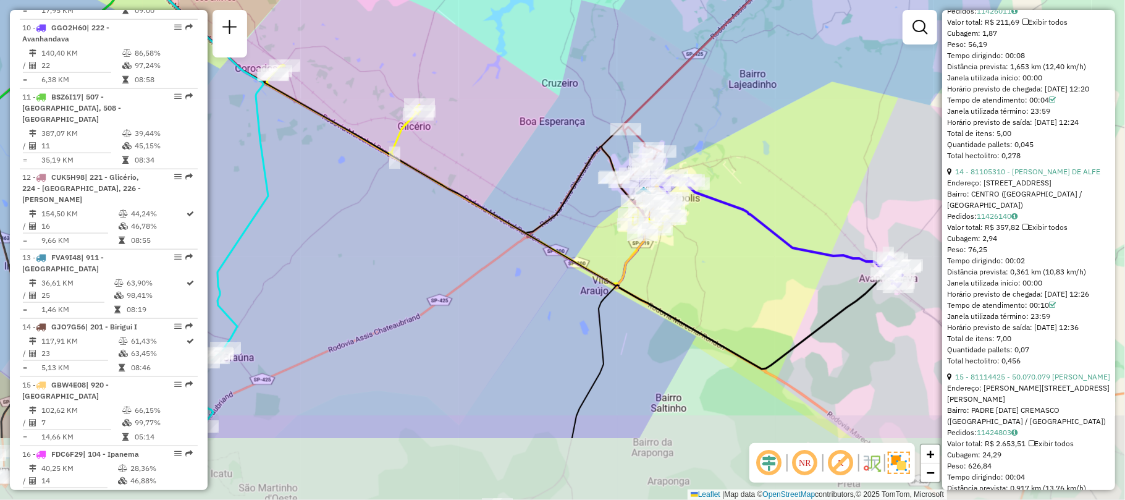
drag, startPoint x: 364, startPoint y: 332, endPoint x: 411, endPoint y: 220, distance: 121.5
click at [411, 220] on div "Janela de atendimento Grade de atendimento Capacidade Transportadoras Veículos …" at bounding box center [562, 250] width 1125 height 500
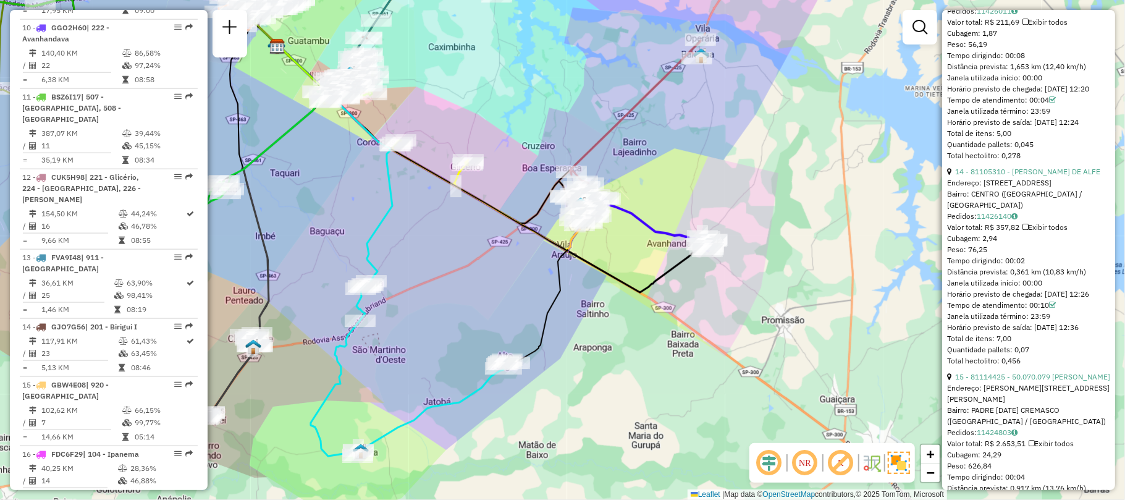
drag, startPoint x: 637, startPoint y: 92, endPoint x: 710, endPoint y: 107, distance: 73.8
click at [700, 107] on icon at bounding box center [632, 129] width 135 height 178
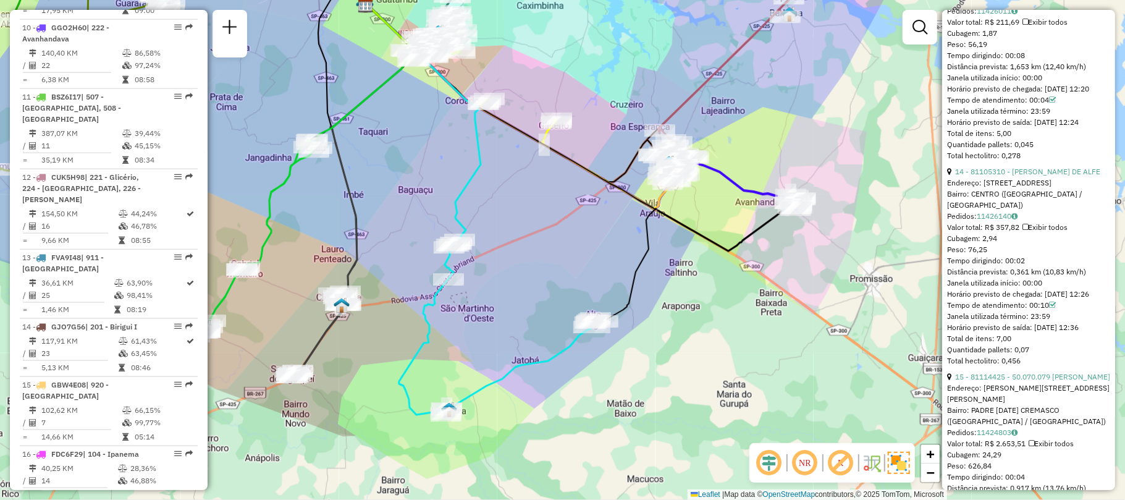
drag, startPoint x: 308, startPoint y: 324, endPoint x: 340, endPoint y: 240, distance: 89.9
click at [340, 240] on div "Janela de atendimento Grade de atendimento Capacidade Transportadoras Veículos …" at bounding box center [562, 250] width 1125 height 500
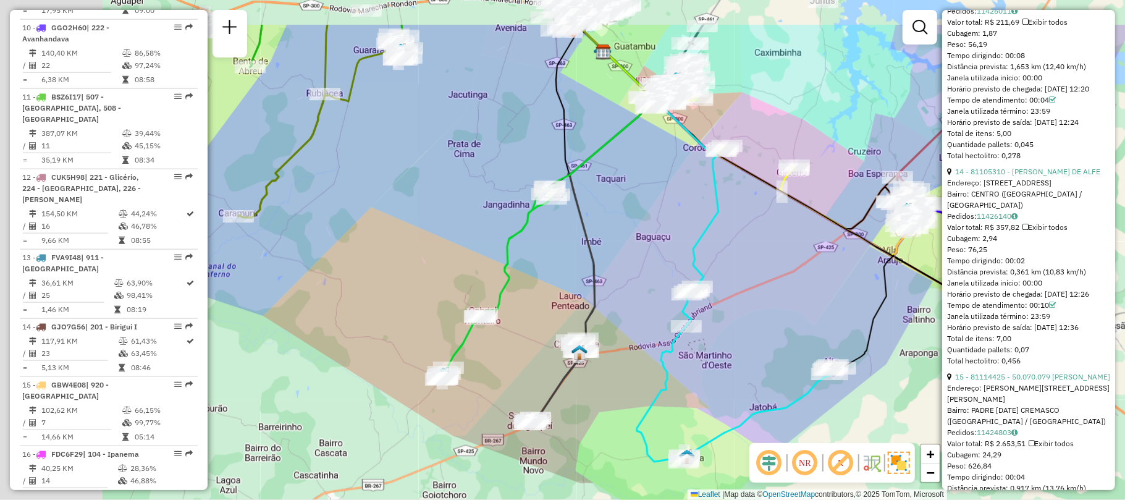
drag, startPoint x: 314, startPoint y: 222, endPoint x: 563, endPoint y: 303, distance: 261.5
click at [563, 303] on div "Janela de atendimento Grade de atendimento Capacidade Transportadoras Veículos …" at bounding box center [562, 250] width 1125 height 500
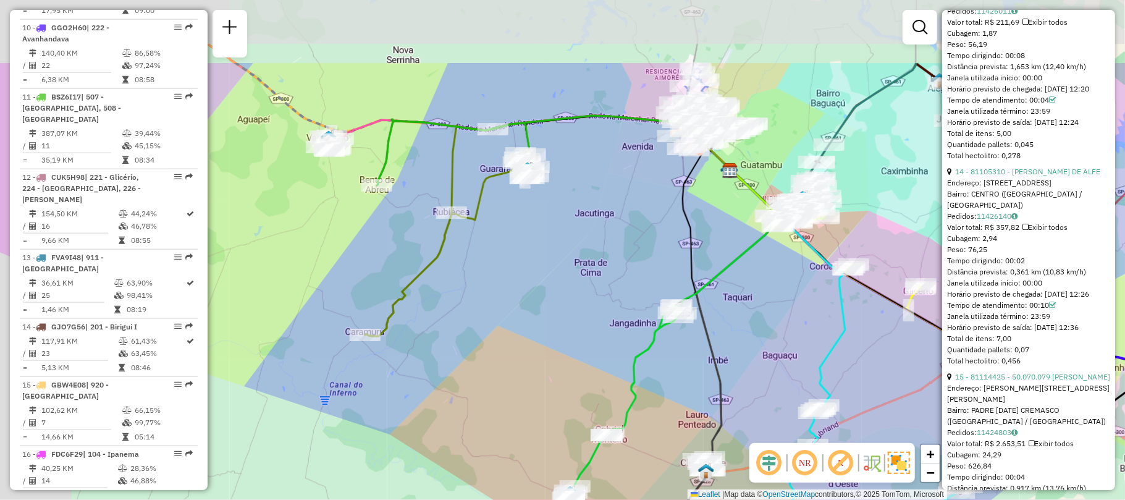
drag, startPoint x: 426, startPoint y: 255, endPoint x: 529, endPoint y: 368, distance: 153.0
click at [529, 368] on div "Janela de atendimento Grade de atendimento Capacidade Transportadoras Veículos …" at bounding box center [562, 250] width 1125 height 500
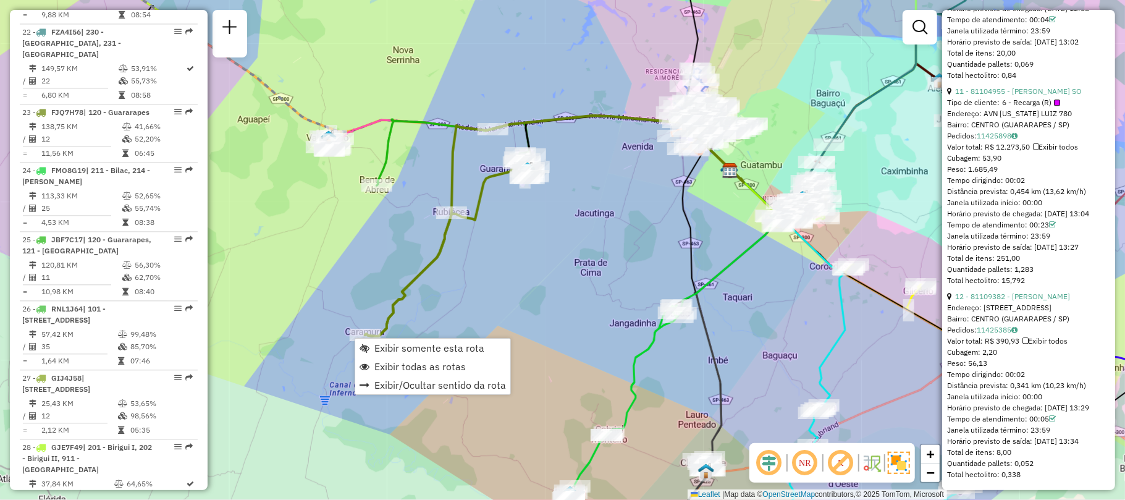
scroll to position [1984, 0]
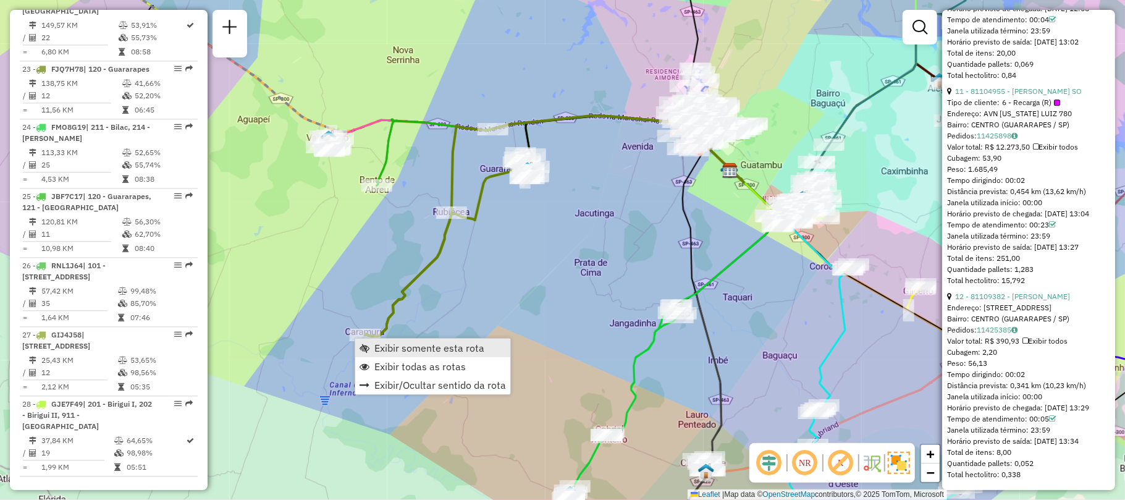
click at [433, 350] on span "Exibir somente esta rota" at bounding box center [429, 348] width 110 height 10
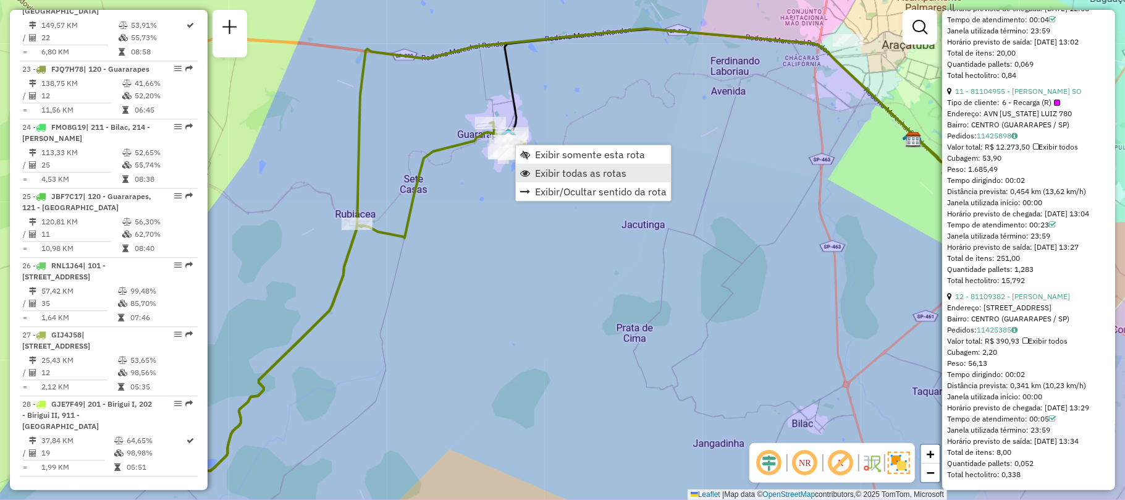
click at [530, 172] on link "Exibir todas as rotas" at bounding box center [593, 173] width 155 height 19
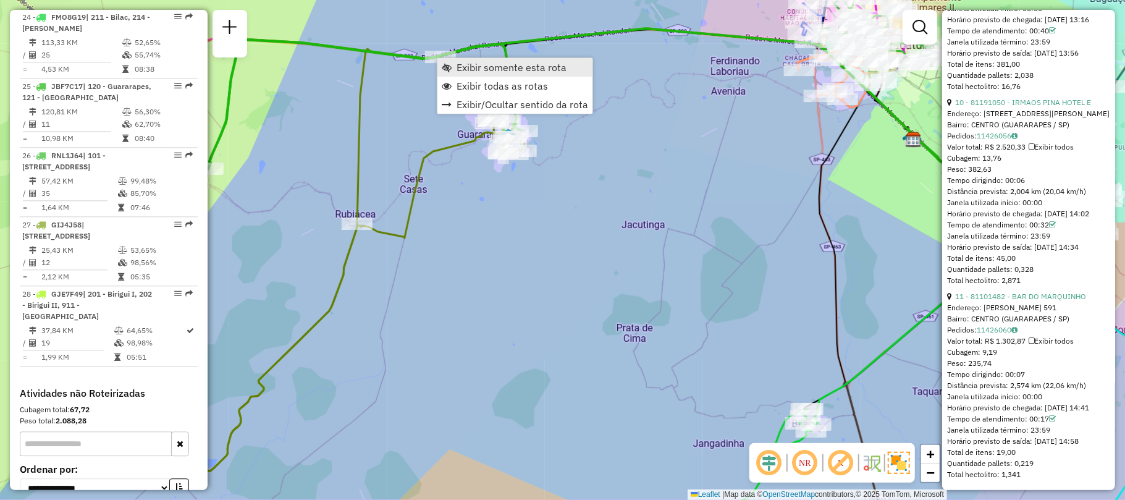
scroll to position [2122, 0]
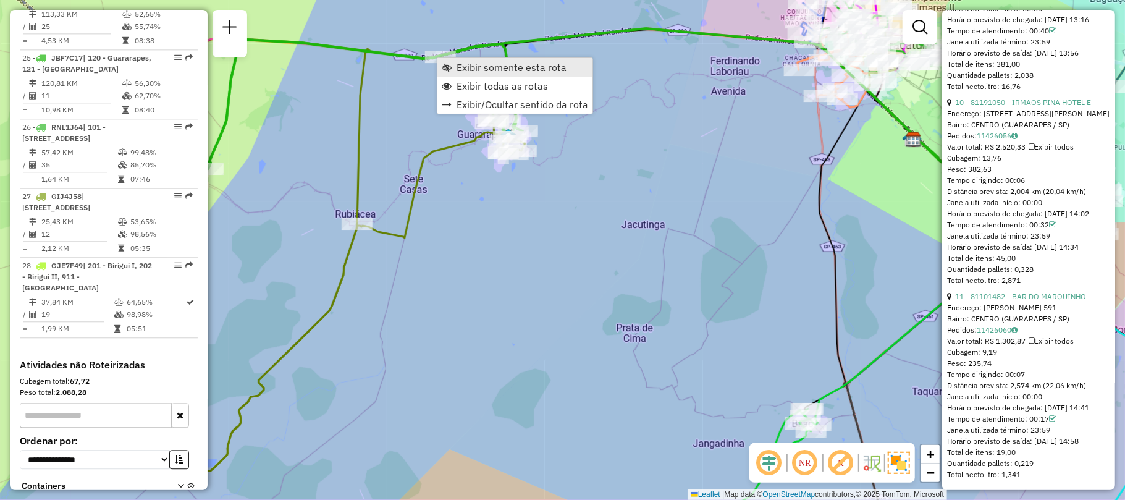
click at [507, 64] on span "Exibir somente esta rota" at bounding box center [511, 67] width 110 height 10
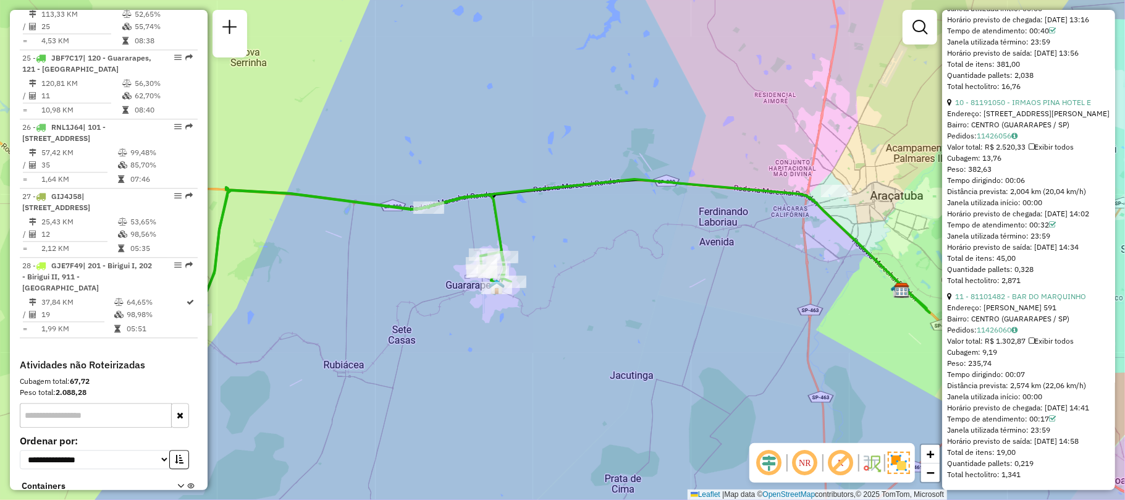
drag, startPoint x: 393, startPoint y: 261, endPoint x: 952, endPoint y: 222, distance: 560.3
click at [952, 222] on hb-router-mapa "Informações da Sessão 1227384 - 11/08/2025 Criação: 09/08/2025 14:40 Depósito: …" at bounding box center [562, 250] width 1125 height 500
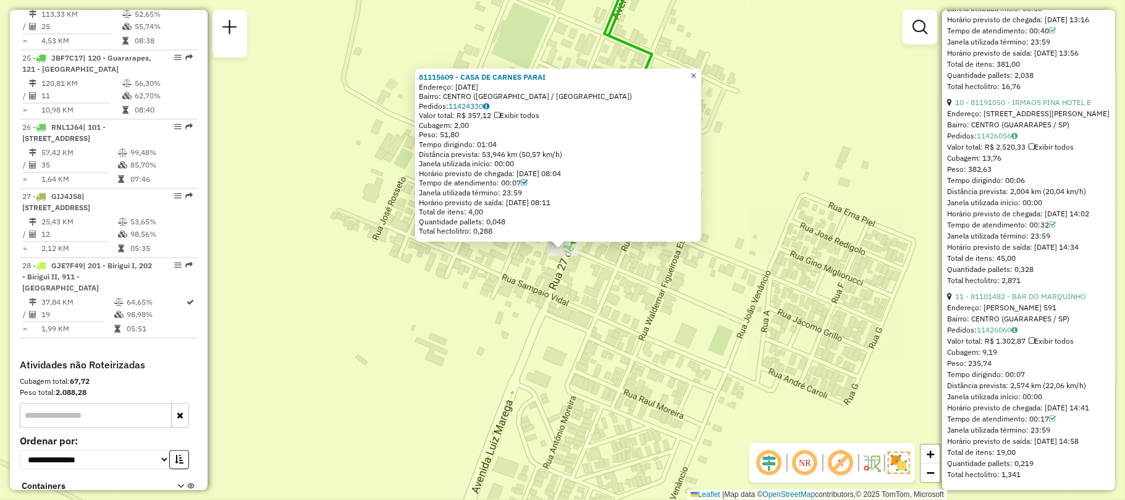
click at [696, 75] on span "×" at bounding box center [693, 75] width 6 height 10
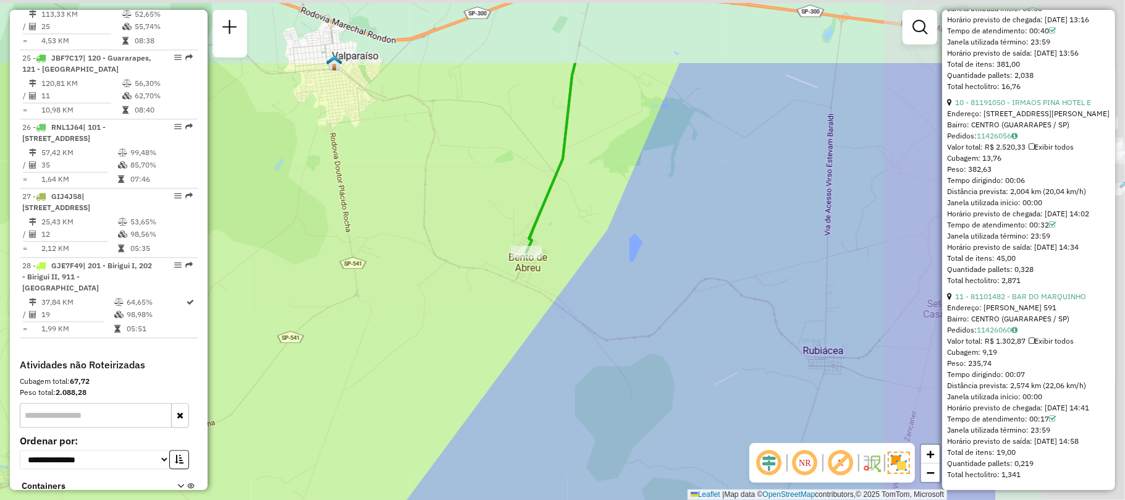
drag, startPoint x: 798, startPoint y: 130, endPoint x: 550, endPoint y: 260, distance: 280.4
click at [550, 260] on div "Rota 25 - Placa JBF7C17 81115609 - CASA DE CARNES PARAI Janela de atendimento G…" at bounding box center [562, 250] width 1125 height 500
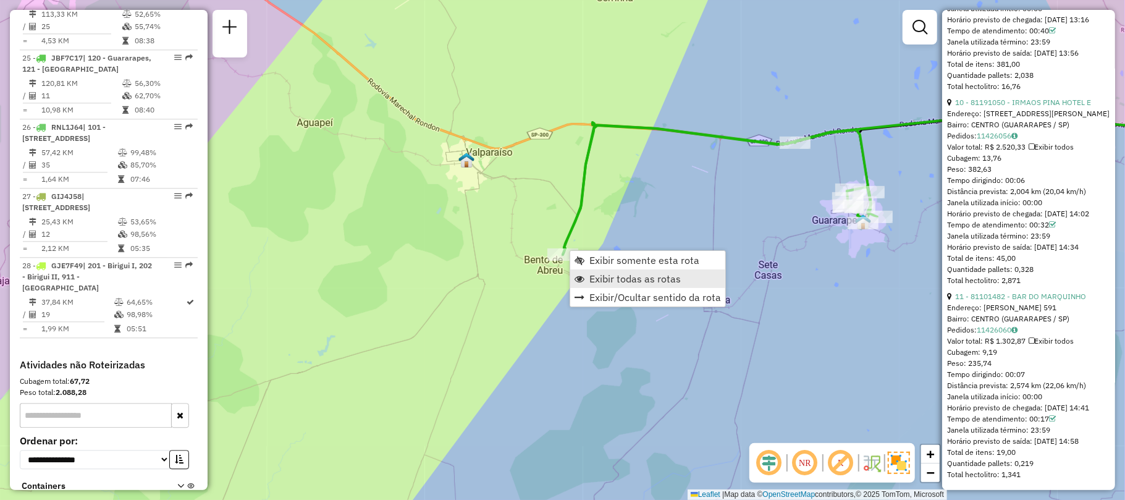
click at [614, 280] on span "Exibir todas as rotas" at bounding box center [634, 279] width 91 height 10
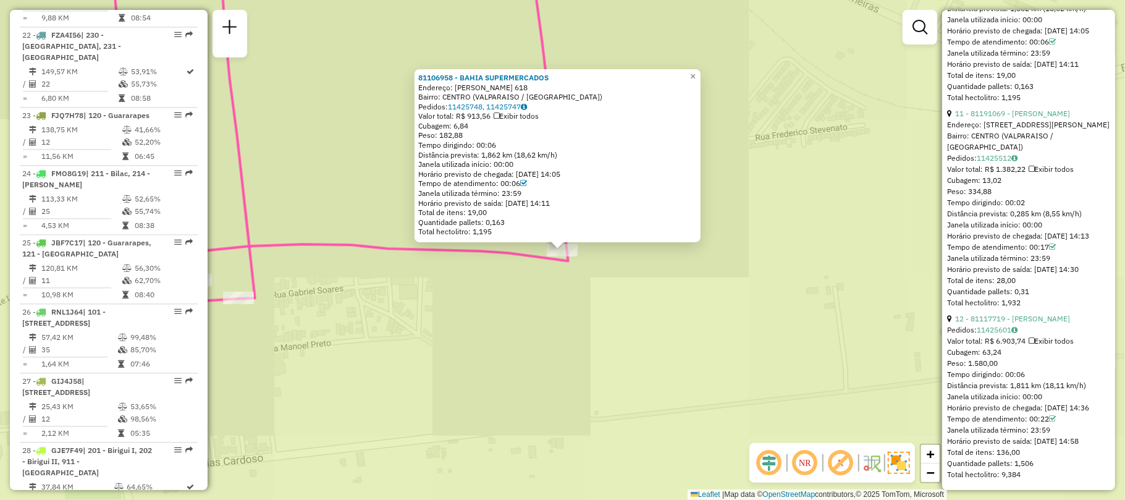
scroll to position [1856, 0]
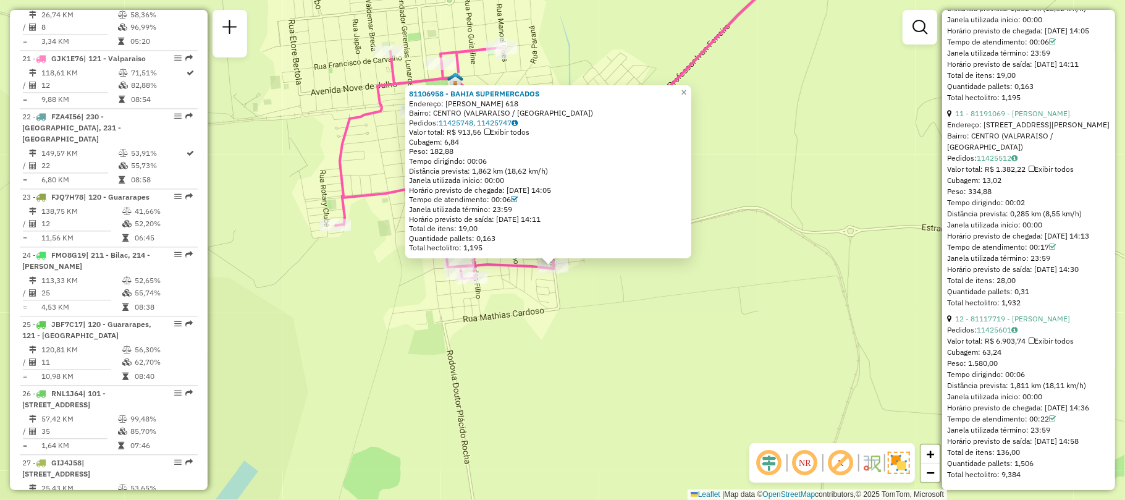
click at [499, 298] on div "81106958 - BAHIA SUPERMERCADOS Endereço: GASPAR VAZ 618 Bairro: CENTRO (VALPARA…" at bounding box center [562, 250] width 1125 height 500
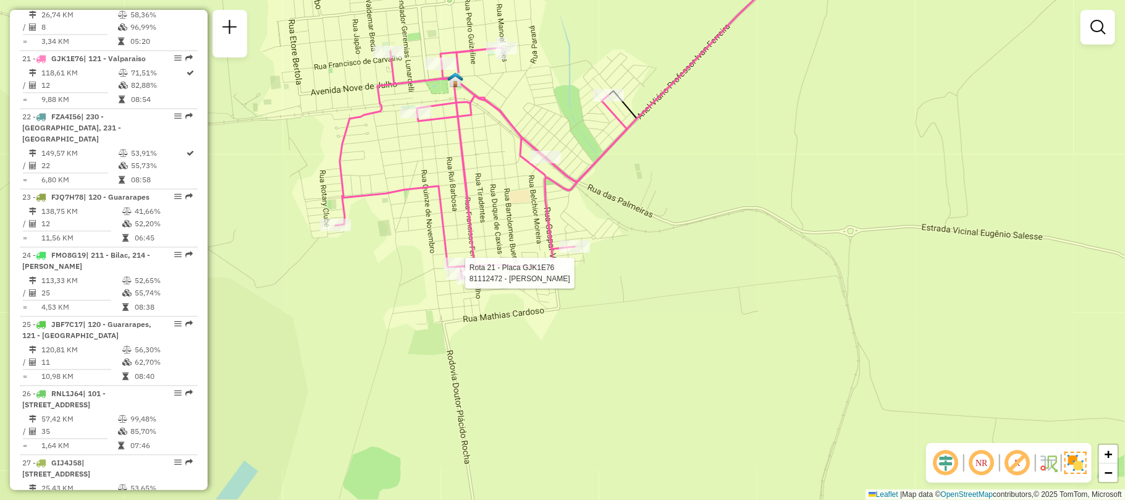
select select "**********"
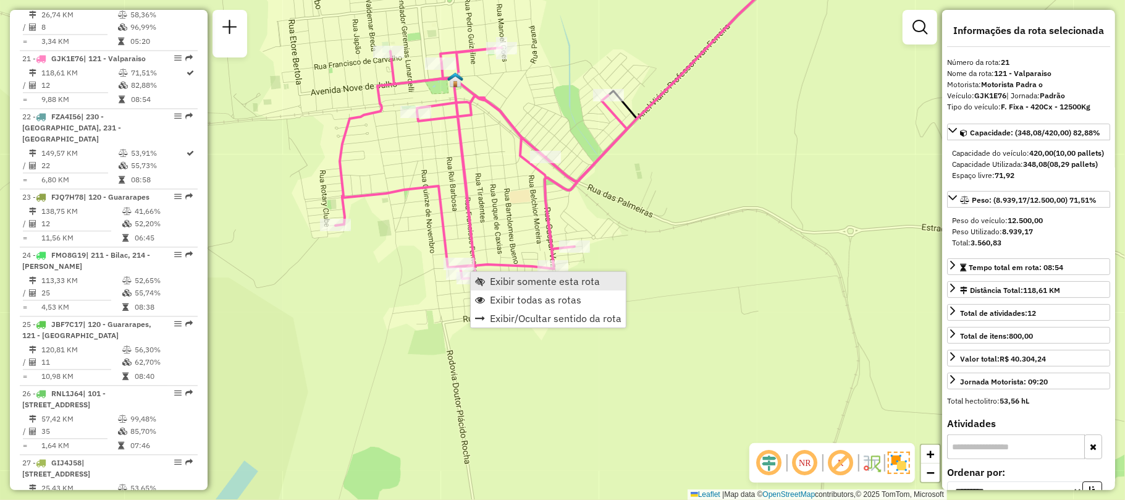
click at [544, 286] on span "Exibir somente esta rota" at bounding box center [545, 281] width 110 height 10
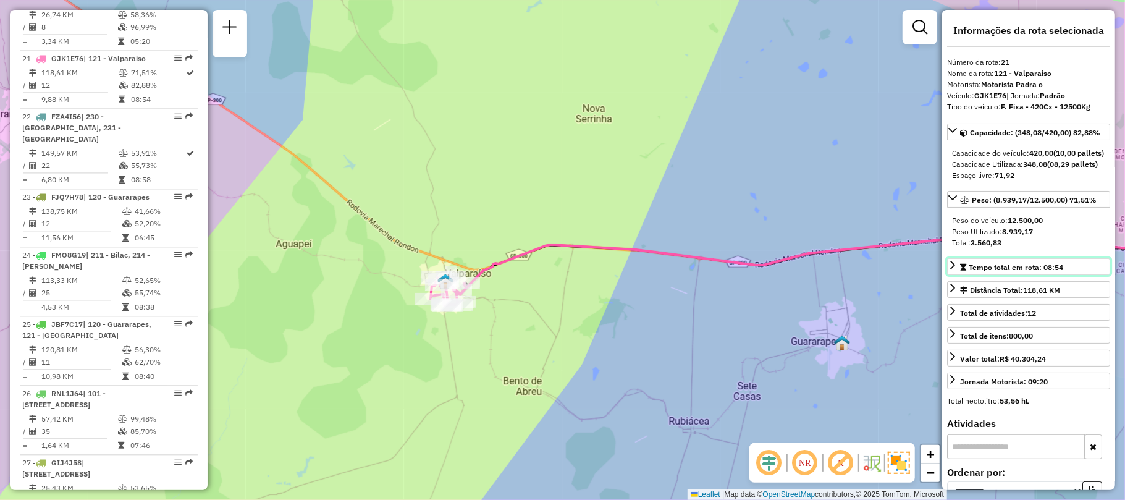
click at [954, 270] on icon at bounding box center [952, 265] width 10 height 10
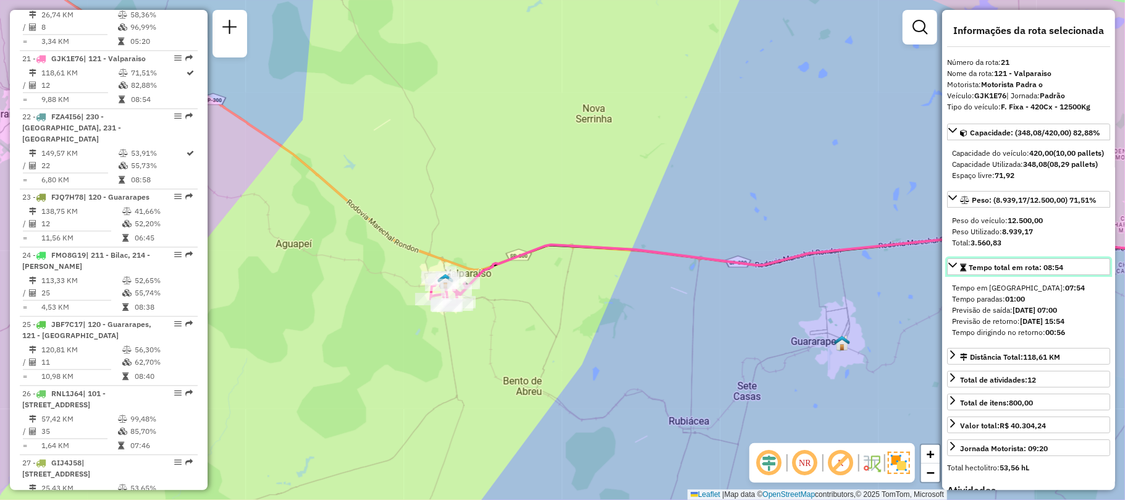
click at [954, 270] on icon at bounding box center [952, 265] width 10 height 10
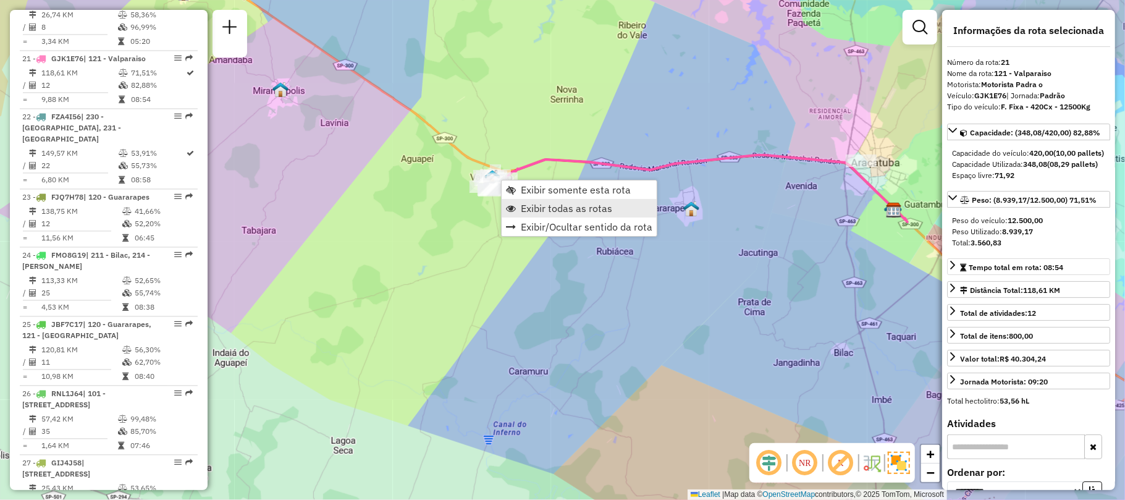
click at [542, 211] on span "Exibir todas as rotas" at bounding box center [566, 208] width 91 height 10
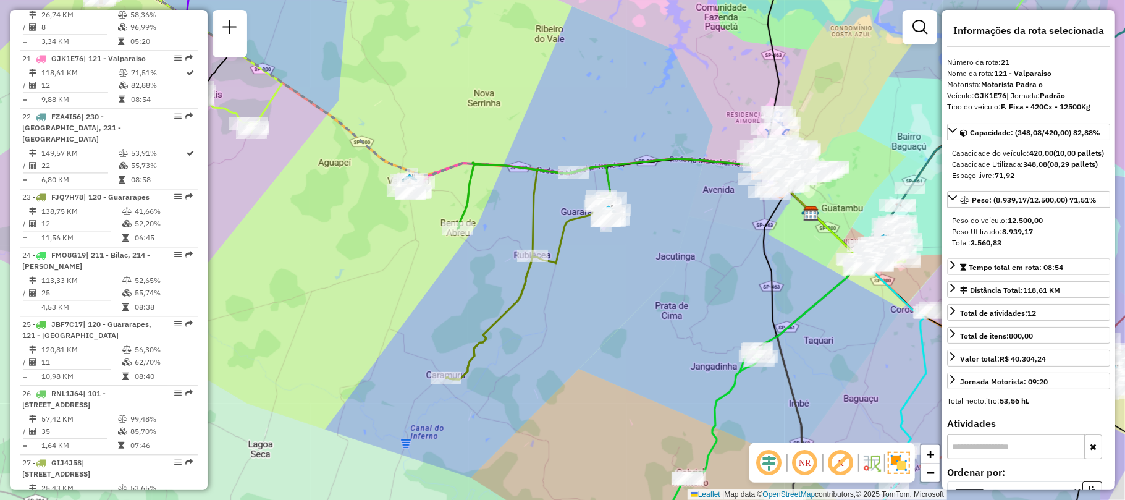
drag, startPoint x: 628, startPoint y: 238, endPoint x: 259, endPoint y: 208, distance: 370.0
click at [446, 208] on icon at bounding box center [531, 293] width 170 height 174
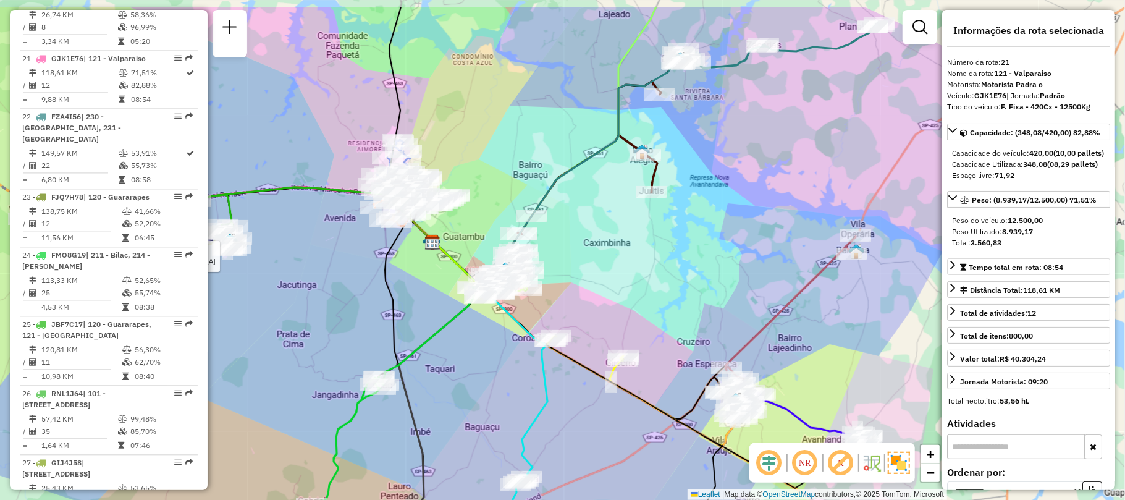
drag, startPoint x: 625, startPoint y: 161, endPoint x: 473, endPoint y: 273, distance: 189.0
click at [474, 273] on div "Rota 25 - Placa JBF7C17 81115609 - CASA DE CARNES PARAI Rota 14 - Placa GJO7G56…" at bounding box center [562, 250] width 1125 height 500
